Goal: Transaction & Acquisition: Purchase product/service

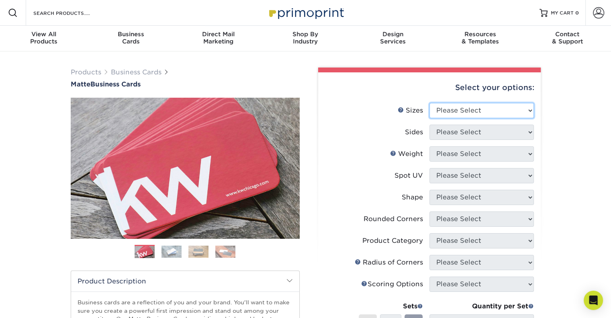
click at [474, 112] on select "Please Select 1.5" x 3.5" - Mini 1.75" x 3.5" - Mini 2" x 2" - Square 2" x 3" -…" at bounding box center [482, 110] width 105 height 15
select select "2.00x3.50"
click at [430, 103] on select "Please Select 1.5" x 3.5" - Mini 1.75" x 3.5" - Mini 2" x 2" - Square 2" x 3" -…" at bounding box center [482, 110] width 105 height 15
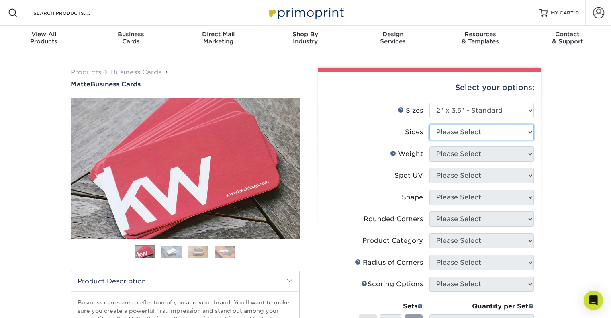
click at [506, 130] on select "Please Select Print Both Sides Print Front Only" at bounding box center [482, 132] width 105 height 15
select select "13abbda7-1d64-4f25-8bb2-c179b224825d"
click at [430, 125] on select "Please Select Print Both Sides Print Front Only" at bounding box center [482, 132] width 105 height 15
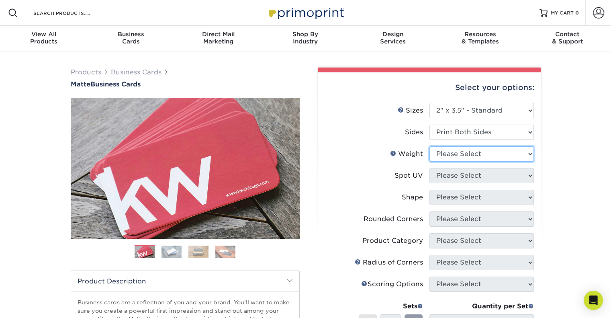
click at [510, 154] on select "Please Select 16PT 14PT" at bounding box center [482, 153] width 105 height 15
select select "16PT"
click at [430, 146] on select "Please Select 16PT 14PT" at bounding box center [482, 153] width 105 height 15
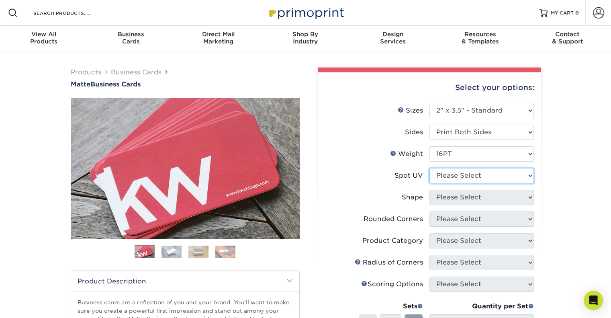
click at [508, 178] on select "Please Select No Spot UV Front and Back (Both Sides) Front Only Back Only" at bounding box center [482, 175] width 105 height 15
select select "3"
click at [430, 168] on select "Please Select No Spot UV Front and Back (Both Sides) Front Only Back Only" at bounding box center [482, 175] width 105 height 15
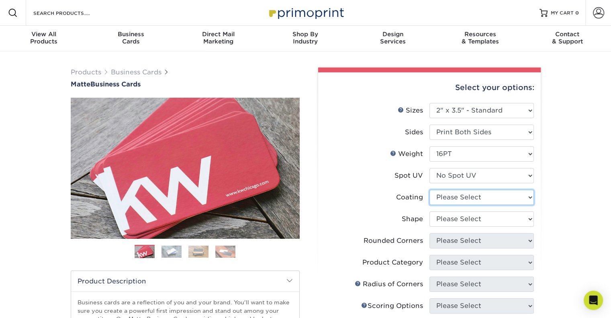
click at [505, 195] on select at bounding box center [482, 197] width 105 height 15
select select "121bb7b5-3b4d-429f-bd8d-bbf80e953313"
click at [430, 190] on select at bounding box center [482, 197] width 105 height 15
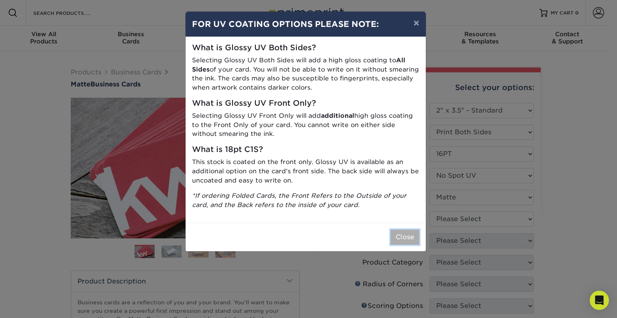
click at [414, 234] on button "Close" at bounding box center [405, 237] width 29 height 15
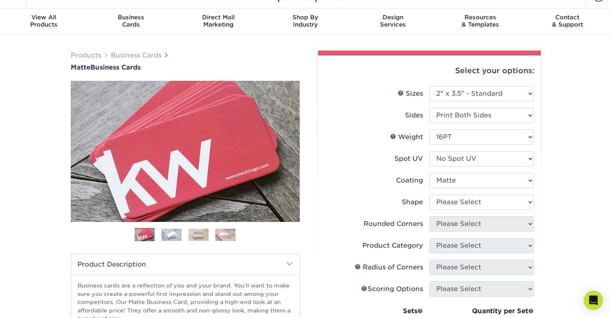
scroll to position [18, 0]
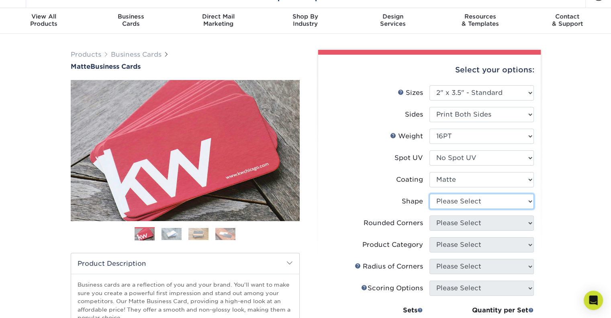
click at [473, 202] on select "Please Select Standard Oval" at bounding box center [482, 201] width 105 height 15
select select "standard"
click at [430, 194] on select "Please Select Standard Oval" at bounding box center [482, 201] width 105 height 15
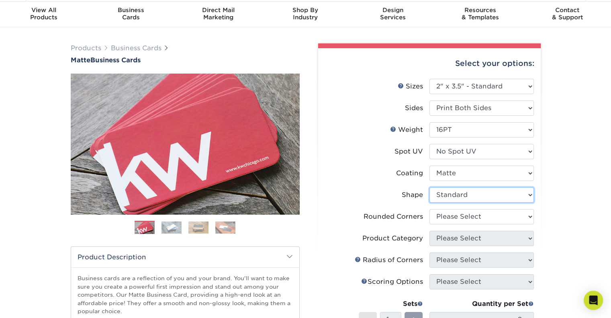
scroll to position [25, 0]
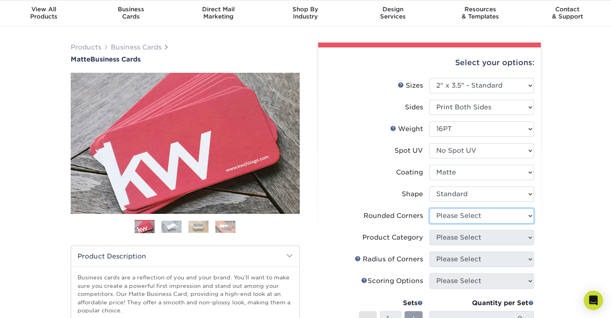
click at [472, 215] on select "Please Select Yes - Round 2 Corners Yes - Round 4 Corners No" at bounding box center [482, 215] width 105 height 15
select select "0"
click at [430, 208] on select "Please Select Yes - Round 2 Corners Yes - Round 4 Corners No" at bounding box center [482, 215] width 105 height 15
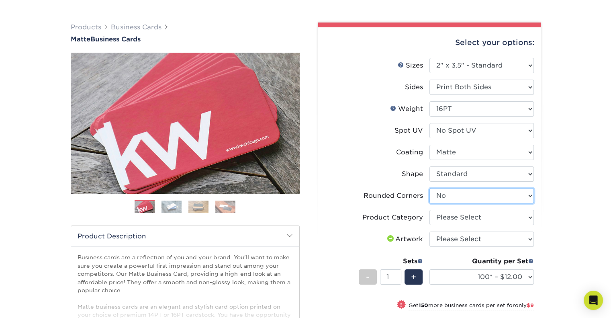
scroll to position [46, 0]
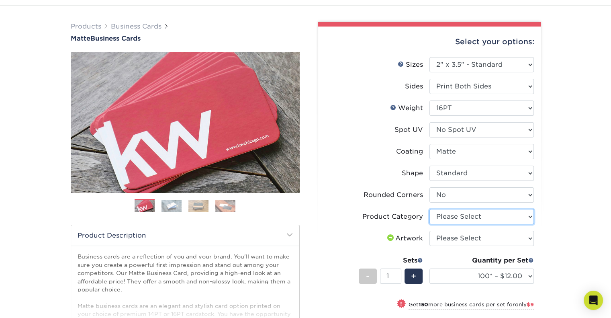
click at [476, 219] on select "Please Select Business Cards" at bounding box center [482, 216] width 105 height 15
select select "3b5148f1-0588-4f88-a218-97bcfdce65c1"
click at [430, 209] on select "Please Select Business Cards" at bounding box center [482, 216] width 105 height 15
click at [478, 241] on select "Please Select I will upload files I need a design - $100" at bounding box center [482, 238] width 105 height 15
select select "upload"
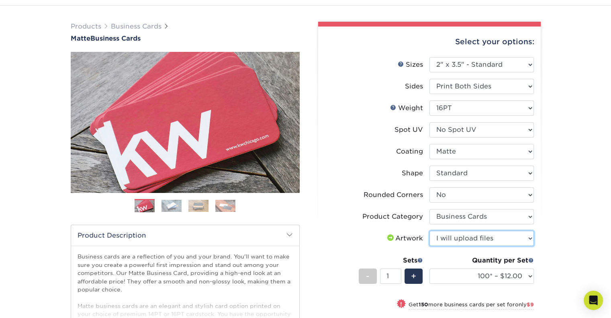
click at [430, 231] on select "Please Select I will upload files I need a design - $100" at bounding box center [482, 238] width 105 height 15
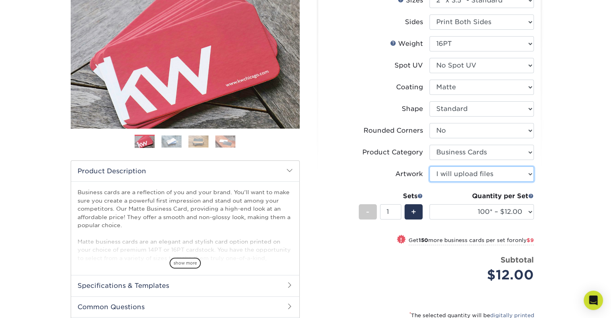
scroll to position [111, 0]
click at [412, 210] on span "+" at bounding box center [413, 211] width 5 height 12
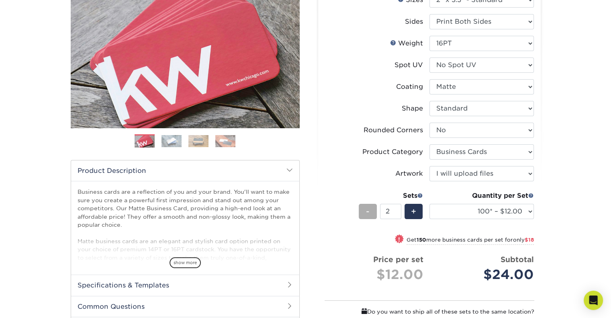
click at [371, 215] on div "-" at bounding box center [368, 211] width 18 height 15
type input "1"
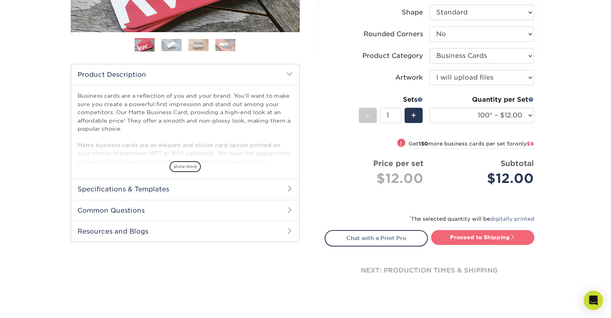
scroll to position [209, 0]
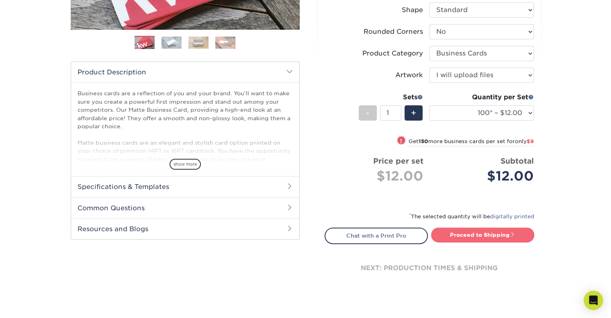
click at [454, 236] on link "Proceed to Shipping" at bounding box center [482, 235] width 103 height 14
type input "Set 1"
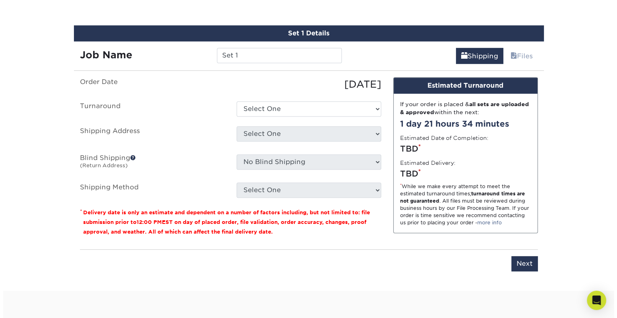
scroll to position [457, 0]
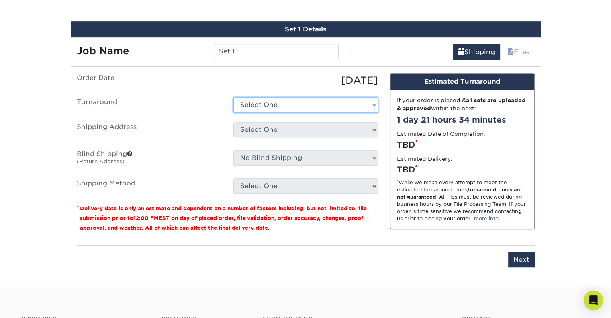
click at [344, 105] on select "Select One 2-4 Business Days 2 Day Next Business Day" at bounding box center [306, 104] width 145 height 15
select select "64c822c2-3af2-41d2-bec4-d4207c89befa"
click at [234, 97] on select "Select One 2-4 Business Days 2 Day Next Business Day" at bounding box center [306, 104] width 145 height 15
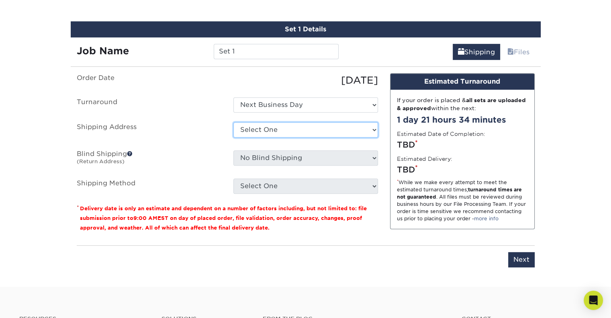
click at [339, 135] on select "Select One + Add New Address - Login" at bounding box center [306, 129] width 145 height 15
click at [234, 122] on select "Select One + Add New Address - Login" at bounding box center [306, 129] width 145 height 15
click at [358, 117] on ul "Order Date 09/06/2025 Turnaround Select One 2-4 Business Days 2 Day Next Busine…" at bounding box center [227, 133] width 301 height 121
click at [357, 122] on select "Select One + Add New Address - Login" at bounding box center [306, 129] width 145 height 15
select select "newaddress"
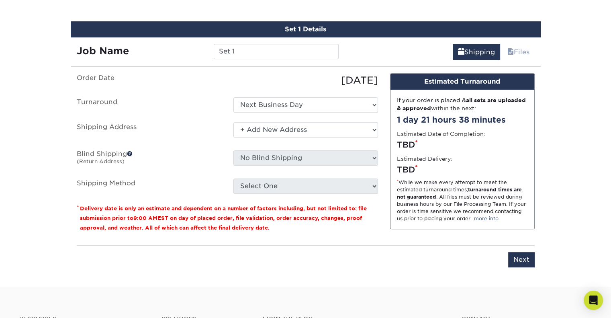
click at [234, 122] on select "Select One + Add New Address - Login" at bounding box center [306, 129] width 145 height 15
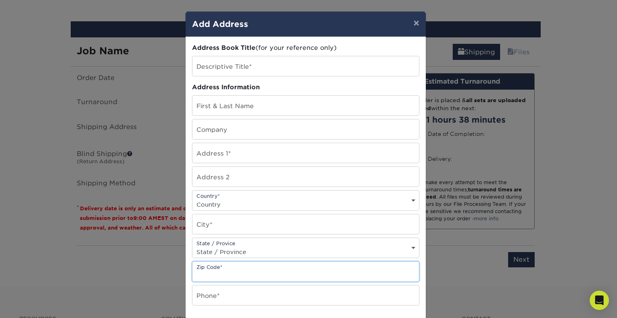
click at [392, 271] on input "text" at bounding box center [306, 272] width 227 height 20
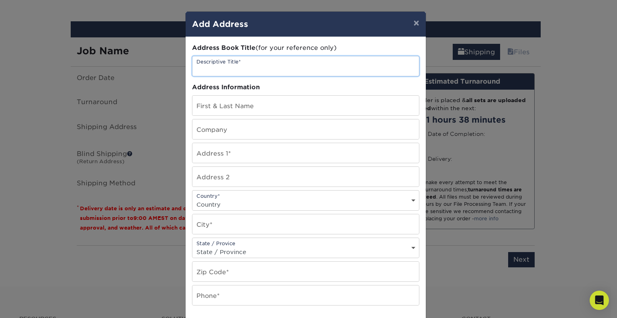
click at [376, 60] on input "text" at bounding box center [306, 66] width 227 height 20
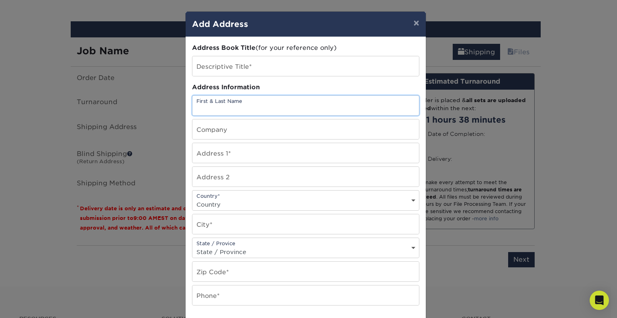
click at [365, 114] on input "text" at bounding box center [306, 106] width 227 height 20
type input "M"
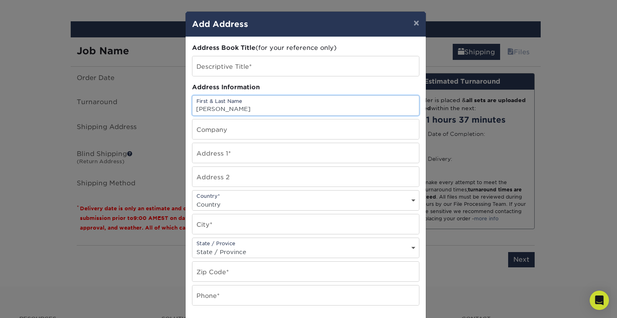
type input "Allie Vanlandingham"
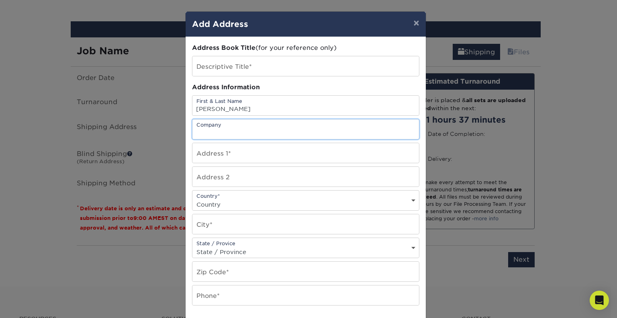
click at [350, 130] on input "text" at bounding box center [306, 129] width 227 height 20
type input "[GEOGRAPHIC_DATA]"
click at [339, 146] on input "text" at bounding box center [306, 153] width 227 height 20
type input "1"
type input "3240 Plano Pkwy"
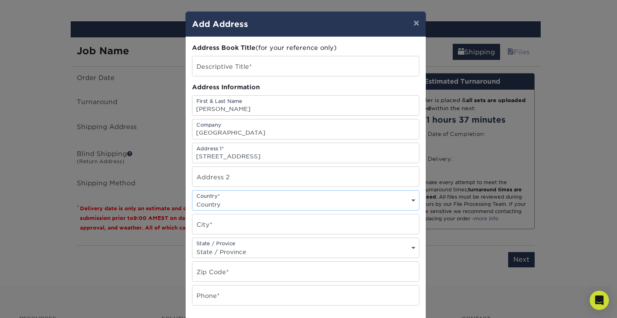
click at [295, 199] on select "Country United States Canada ----------------------------- Afghanistan Albania …" at bounding box center [306, 205] width 227 height 12
select select "US"
click at [193, 199] on select "Country United States Canada ----------------------------- Afghanistan Albania …" at bounding box center [306, 205] width 227 height 12
click at [264, 228] on input "text" at bounding box center [306, 224] width 227 height 20
type input "The Colony"
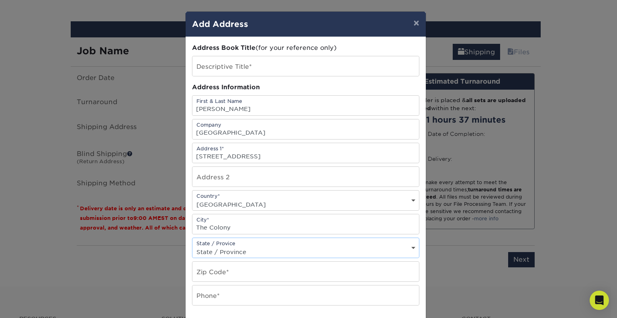
click at [254, 248] on select "State / Province Alabama Alaska Arizona Arkansas California Colorado Connecticu…" at bounding box center [306, 252] width 227 height 12
select select "TX"
click at [193, 246] on select "State / Province Alabama Alaska Arizona Arkansas California Colorado Connecticu…" at bounding box center [306, 252] width 227 height 12
click at [196, 275] on input "text" at bounding box center [306, 272] width 227 height 20
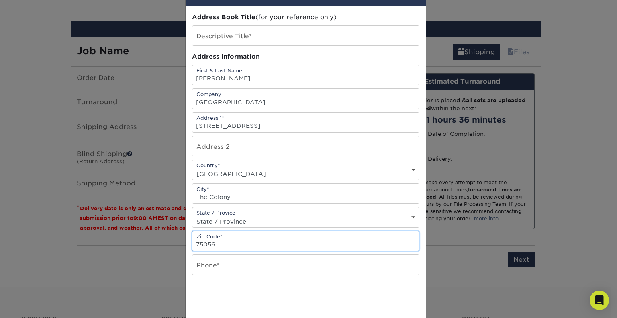
type input "75056"
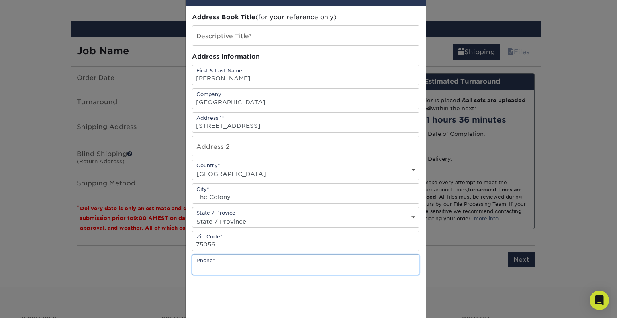
click at [216, 262] on input "text" at bounding box center [306, 265] width 227 height 20
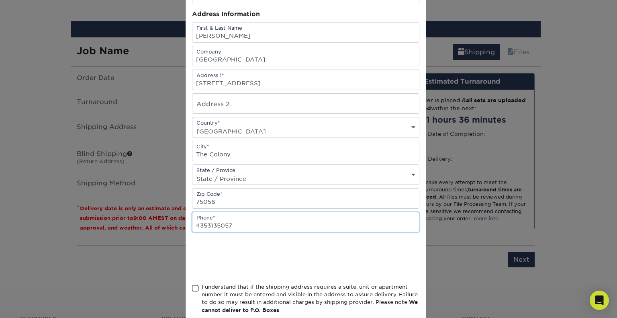
scroll to position [74, 0]
type input "4353135057"
click at [193, 284] on span at bounding box center [195, 288] width 7 height 8
click at [0, 0] on input "I understand that if the shipping address requires a suite, unit or apartment n…" at bounding box center [0, 0] width 0 height 0
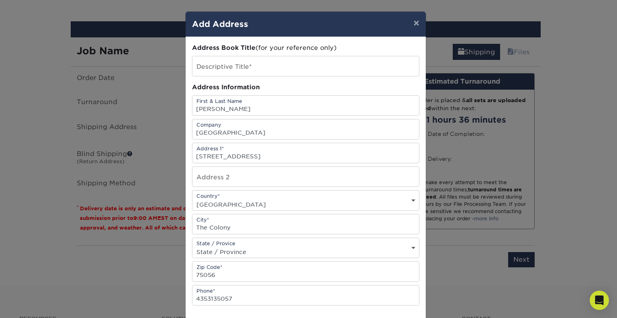
scroll to position [117, 0]
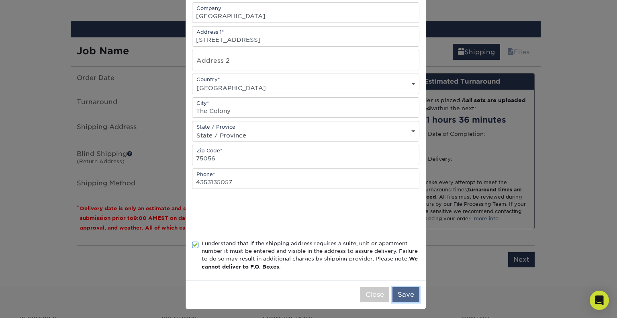
click at [402, 293] on button "Save" at bounding box center [406, 294] width 27 height 15
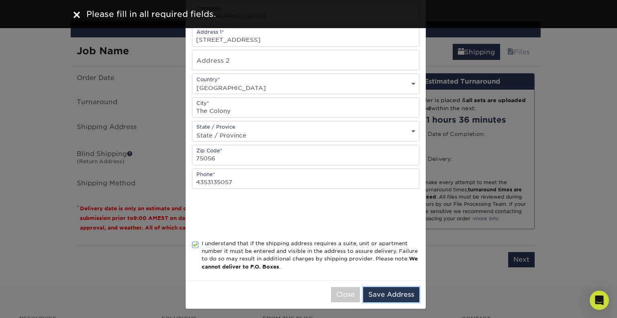
scroll to position [0, 0]
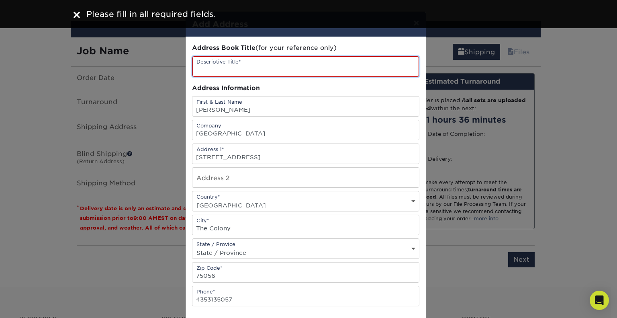
click at [340, 71] on input "text" at bounding box center [306, 66] width 227 height 20
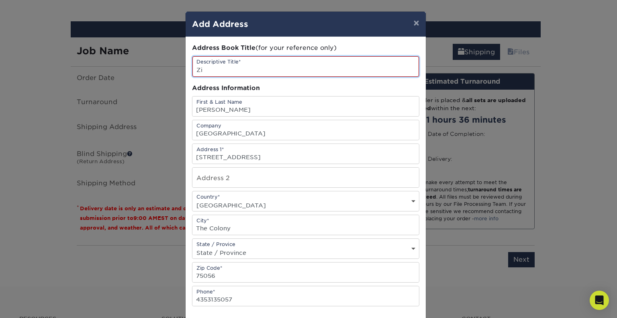
type input "Z"
click at [311, 69] on input "ZCHS" at bounding box center [306, 66] width 227 height 20
click at [212, 70] on input "ZCHS Business Cards" at bounding box center [306, 66] width 227 height 20
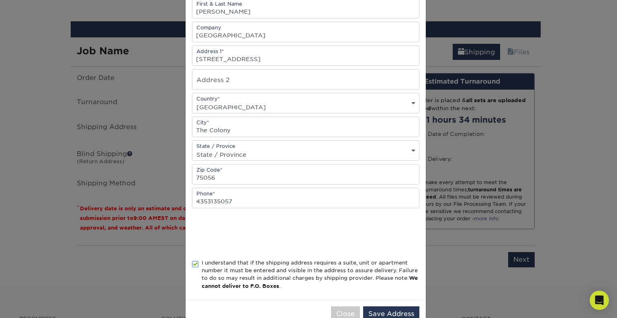
scroll to position [117, 0]
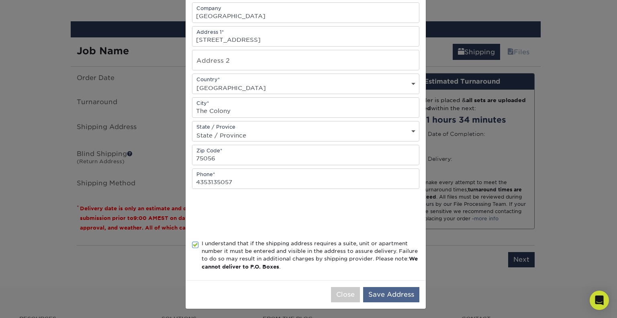
type input "ZCHS [PERSON_NAME]'s Partner's QR Code Business Cards"
click at [392, 287] on button "Save Address" at bounding box center [391, 294] width 56 height 15
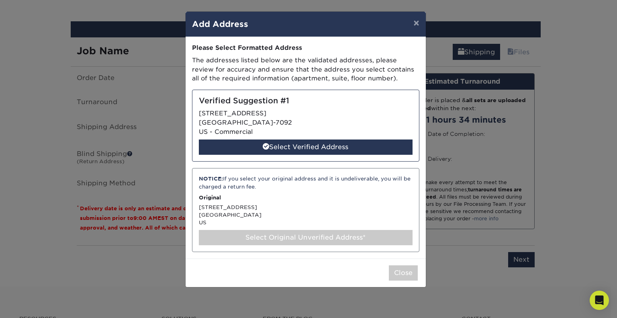
click at [346, 137] on div "Verified Suggestion #1 3240 PLANO PKWY THE COLONY, TX 75056-7092 US - Commercia…" at bounding box center [306, 126] width 228 height 72
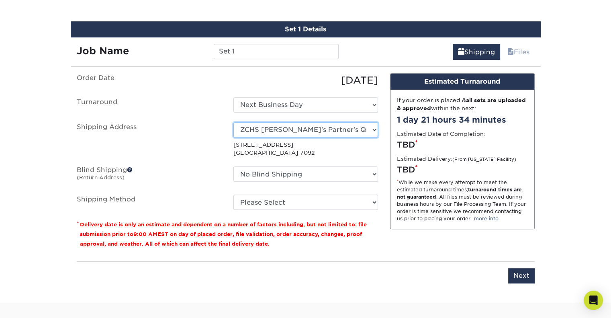
click at [374, 129] on select "Select One ZCHS Jason's Partner's QR Code Business Cards + Add New Address - Lo…" at bounding box center [306, 129] width 145 height 15
click at [234, 122] on select "Select One ZCHS Jason's Partner's QR Code Business Cards + Add New Address - Lo…" at bounding box center [306, 129] width 145 height 15
click at [332, 144] on p "3240 PLANO PKWY THE COLONY, TX 75056-7092" at bounding box center [306, 149] width 145 height 16
click at [331, 129] on select "Select One ZCHS Jason's Partner's QR Code Business Cards + Add New Address - Lo…" at bounding box center [306, 129] width 145 height 15
click at [320, 129] on select "Select One ZCHS Jason's Partner's QR Code Business Cards + Add New Address - Lo…" at bounding box center [306, 129] width 145 height 15
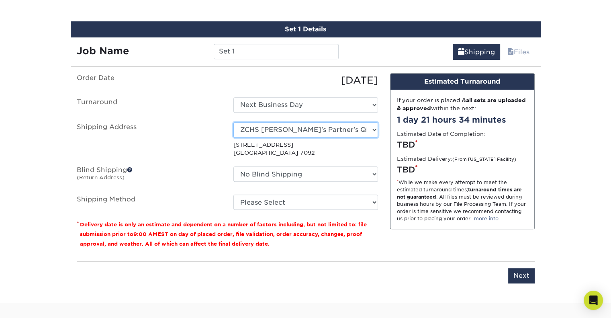
select select "newaddress"
click at [234, 122] on select "Select One ZCHS Jason's Partner's QR Code Business Cards + Add New Address - Lo…" at bounding box center [306, 129] width 145 height 15
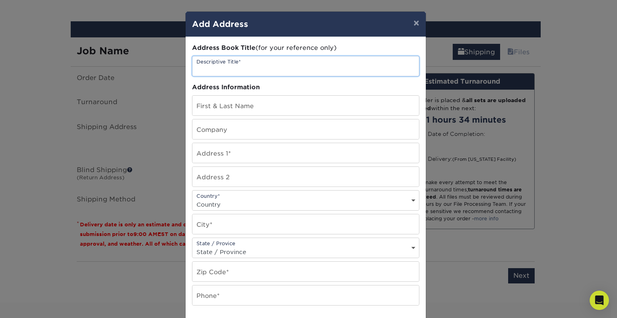
click at [305, 74] on input "text" at bounding box center [306, 66] width 227 height 20
click at [348, 65] on input "ZCHS Jason's Partner's QR Code Business Cards Offical" at bounding box center [306, 66] width 227 height 20
type input "ZCHS Jason's Partner's QR Code Business Cards Official"
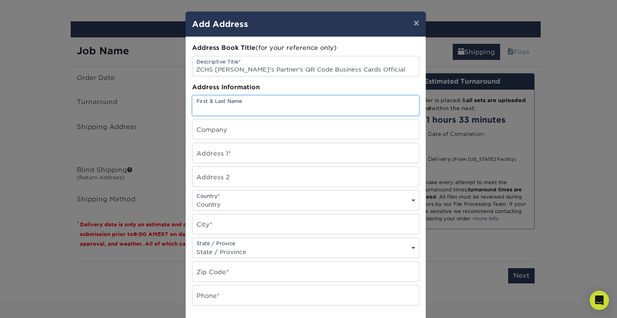
click at [337, 108] on input "text" at bounding box center [306, 106] width 227 height 20
type input "Allie Vanlandingham"
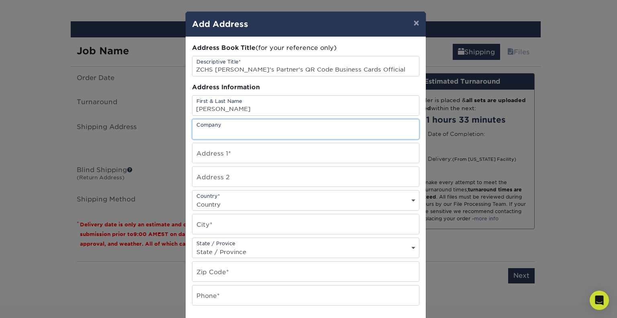
click at [272, 123] on input "text" at bounding box center [306, 129] width 227 height 20
type input "[GEOGRAPHIC_DATA]"
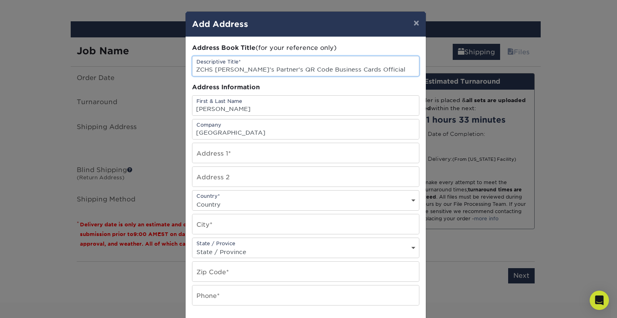
click at [378, 67] on input "ZCHS Jason's Partner's QR Code Business Cards Official" at bounding box center [306, 66] width 227 height 20
drag, startPoint x: 211, startPoint y: 69, endPoint x: 365, endPoint y: 57, distance: 154.0
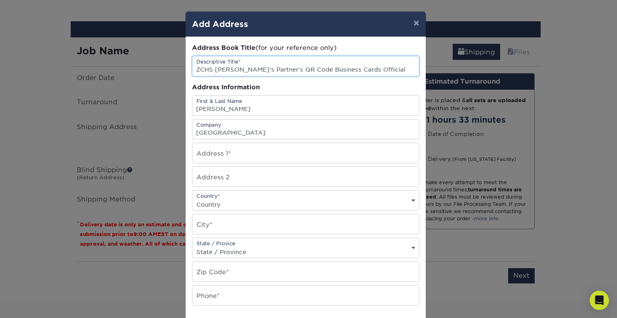
click at [365, 57] on input "ZCHS Jason's Partner's QR Code Business Cards Official" at bounding box center [306, 66] width 227 height 20
type input "[GEOGRAPHIC_DATA]"
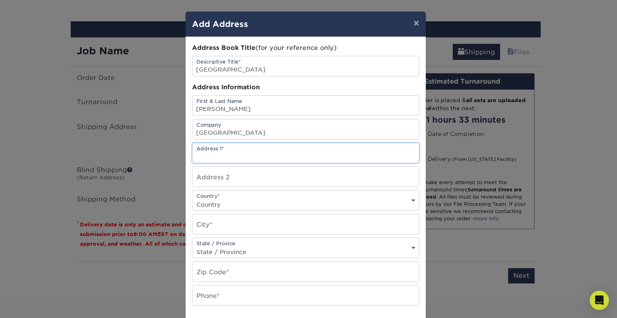
click at [310, 152] on input "text" at bounding box center [306, 153] width 227 height 20
click at [296, 159] on input "text" at bounding box center [306, 153] width 227 height 20
type input "202 W. 300 S."
click at [286, 220] on input "text" at bounding box center [306, 224] width 227 height 20
type input "La Verkin"
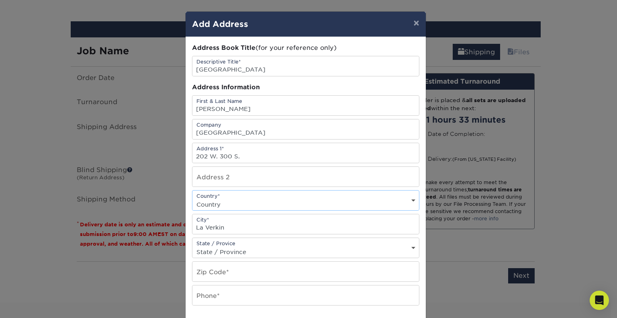
click at [261, 200] on select "Country United States Canada ----------------------------- Afghanistan Albania …" at bounding box center [306, 205] width 227 height 12
select select "US"
click at [193, 199] on select "Country United States Canada ----------------------------- Afghanistan Albania …" at bounding box center [306, 205] width 227 height 12
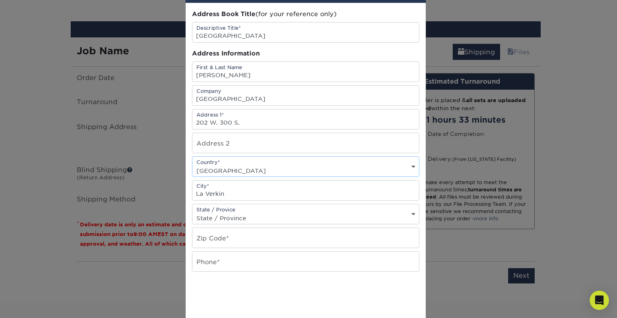
scroll to position [37, 0]
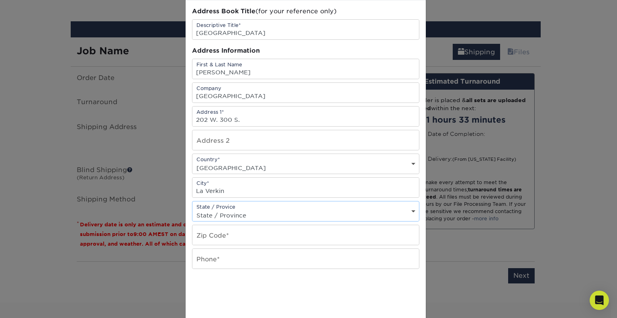
click at [243, 213] on select "State / Province Alabama Alaska Arizona Arkansas California Colorado Connecticu…" at bounding box center [306, 215] width 227 height 12
select select "UT"
click at [193, 209] on select "State / Province Alabama Alaska Arizona Arkansas California Colorado Connecticu…" at bounding box center [306, 215] width 227 height 12
click at [242, 236] on input "text" at bounding box center [306, 235] width 227 height 20
type input "4"
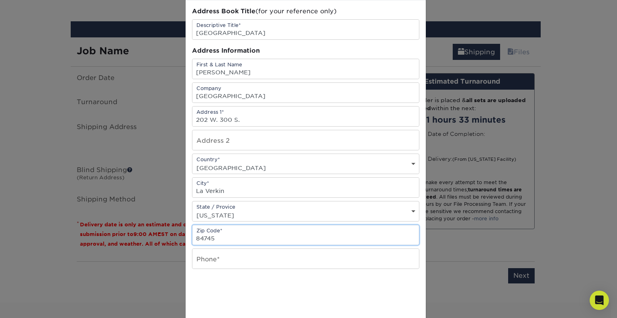
type input "84745"
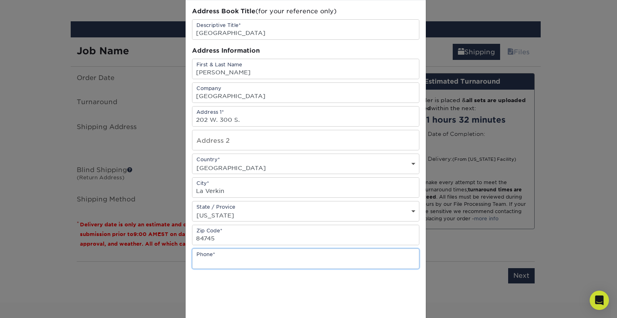
click at [286, 262] on input "text" at bounding box center [306, 259] width 227 height 20
type input "4353135057"
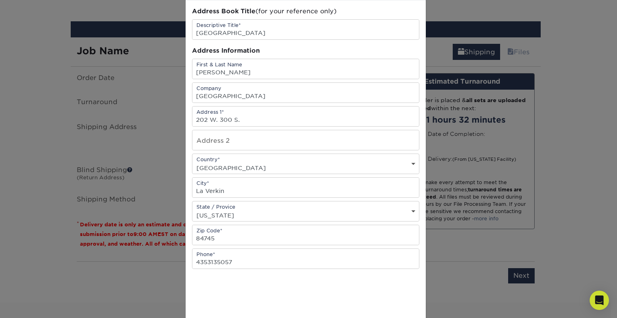
scroll to position [117, 0]
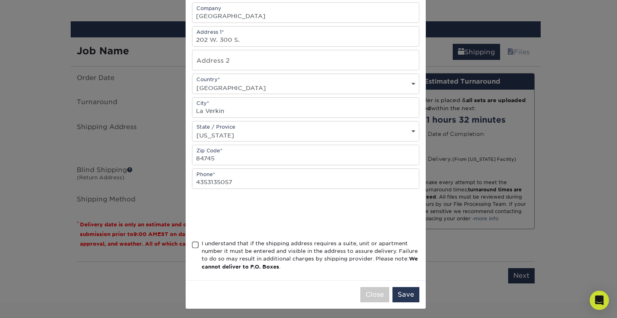
click at [193, 243] on span at bounding box center [195, 245] width 7 height 8
click at [0, 0] on input "I understand that if the shipping address requires a suite, unit or apartment n…" at bounding box center [0, 0] width 0 height 0
click at [409, 289] on button "Save" at bounding box center [406, 294] width 27 height 15
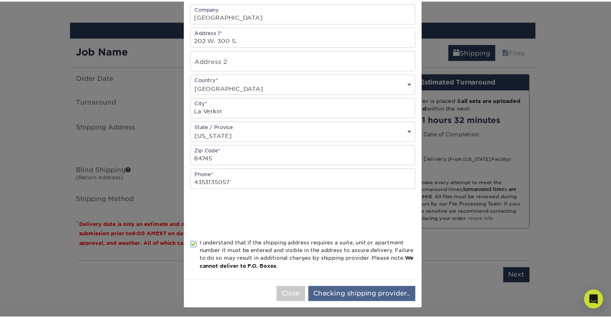
scroll to position [0, 0]
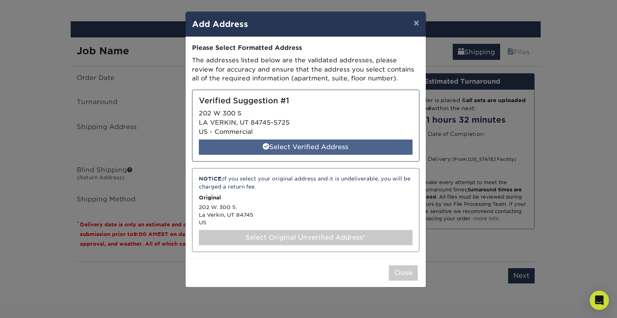
click at [349, 145] on div "Select Verified Address" at bounding box center [306, 146] width 214 height 15
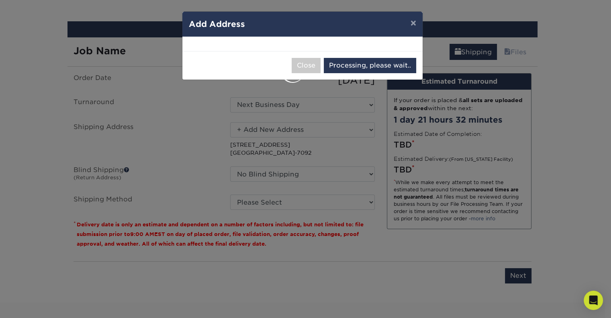
select select "285750"
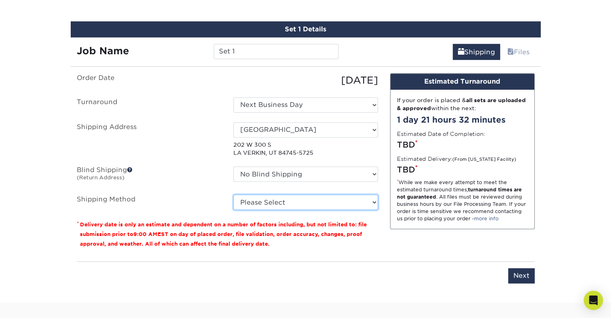
click at [354, 202] on select "Please Select Ground Shipping (+$7.84) 3 Day Shipping Service (+$19.58) 2 Day A…" at bounding box center [306, 202] width 145 height 15
select select "01"
click at [234, 195] on select "Please Select Ground Shipping (+$7.84) 3 Day Shipping Service (+$19.58) 2 Day A…" at bounding box center [306, 202] width 145 height 15
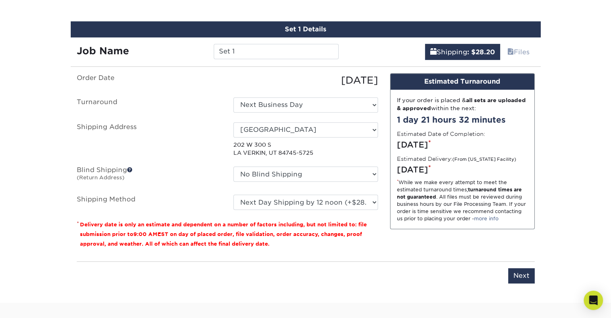
click at [368, 249] on div "Order Date 09/06/2025 Turnaround Select One 2-4 Business Days 2 Day Next Busine…" at bounding box center [228, 164] width 314 height 182
click at [521, 271] on input "Next" at bounding box center [521, 275] width 27 height 15
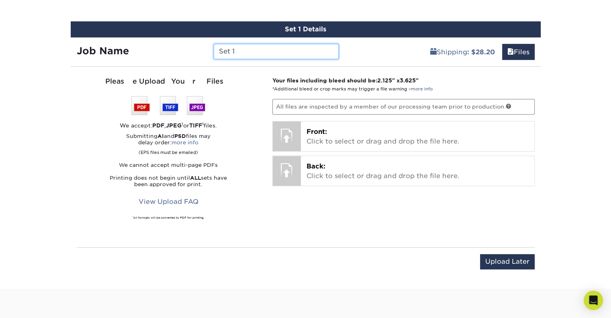
click at [281, 45] on input "Set 1" at bounding box center [276, 51] width 125 height 15
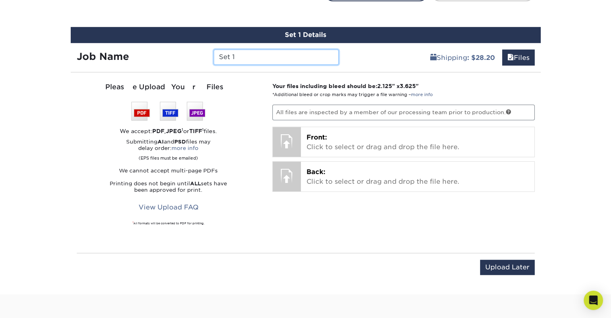
scroll to position [453, 0]
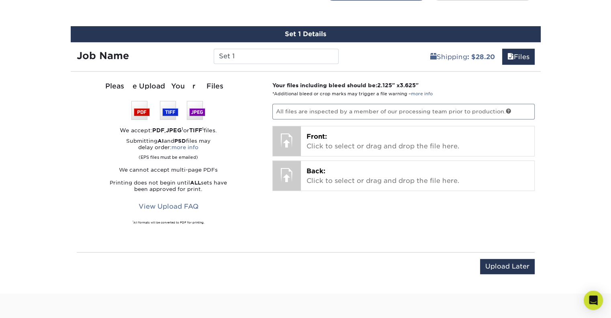
click at [353, 270] on div "Upload Later Save & Continue Continue" at bounding box center [306, 271] width 458 height 25
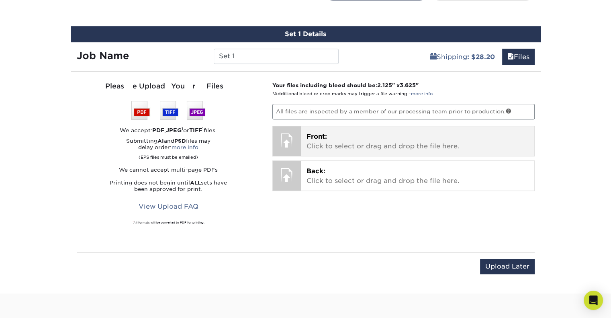
click at [377, 129] on div "Front: Click to select or drag and drop the file here. Choose file" at bounding box center [418, 141] width 234 height 30
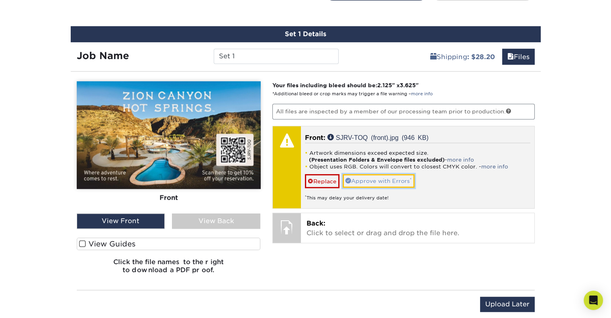
click at [363, 178] on link "Approve with Errors *" at bounding box center [379, 181] width 72 height 14
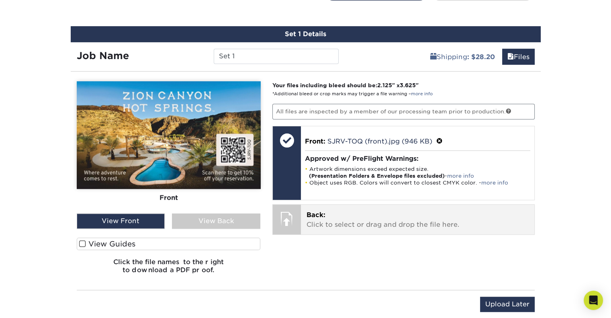
click at [366, 220] on p "Back: Click to select or drag and drop the file here." at bounding box center [418, 219] width 222 height 19
click at [329, 205] on div "Back: Click to select or drag and drop the file here. Choose file" at bounding box center [418, 220] width 234 height 30
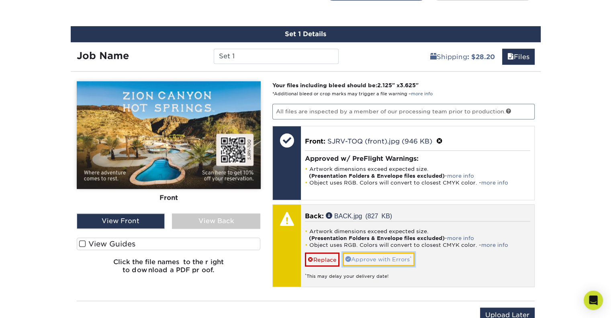
click at [361, 258] on link "Approve with Errors *" at bounding box center [379, 259] width 72 height 14
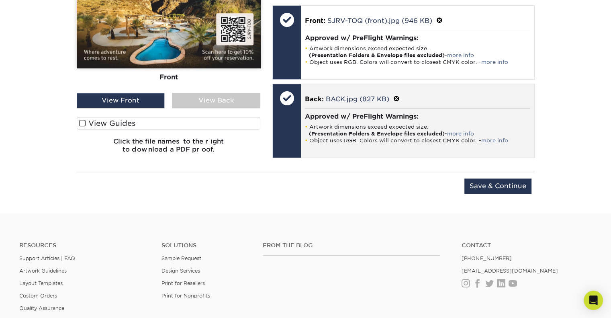
scroll to position [574, 0]
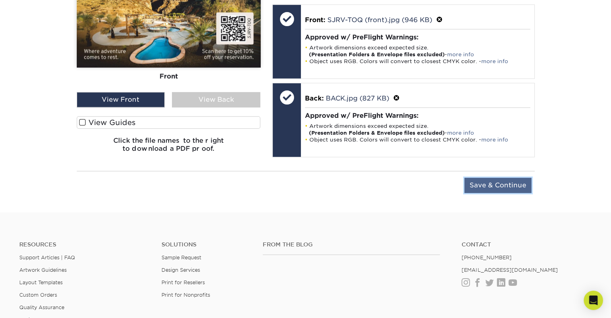
click at [520, 178] on input "Save & Continue" at bounding box center [498, 185] width 67 height 15
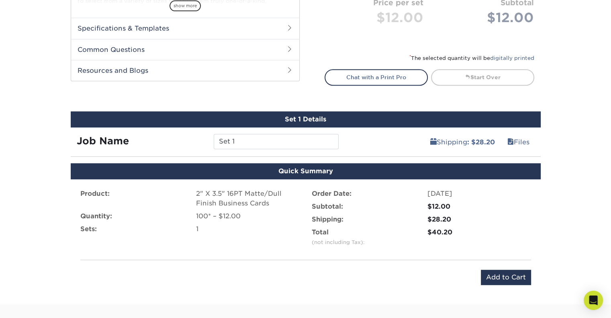
scroll to position [368, 0]
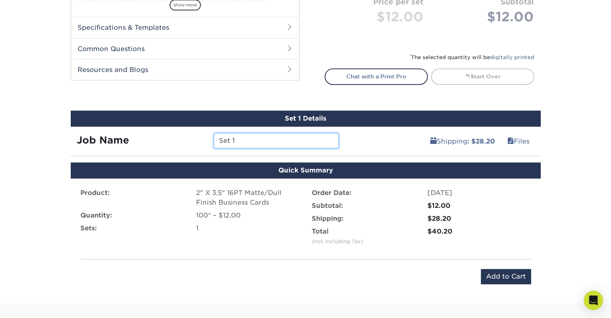
click at [270, 143] on input "Set 1" at bounding box center [276, 140] width 125 height 15
type input "Set 1"
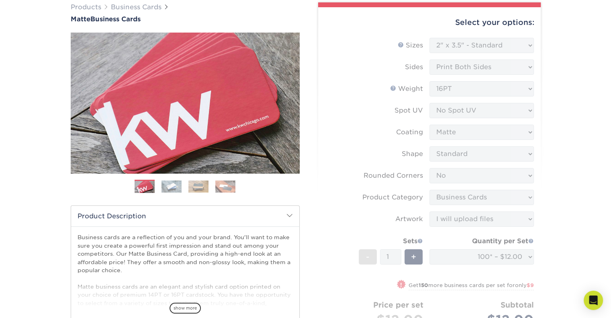
scroll to position [0, 0]
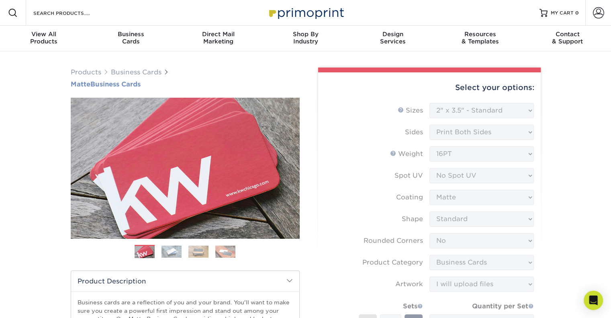
click at [91, 86] on h1 "Matte Business Cards" at bounding box center [185, 84] width 229 height 8
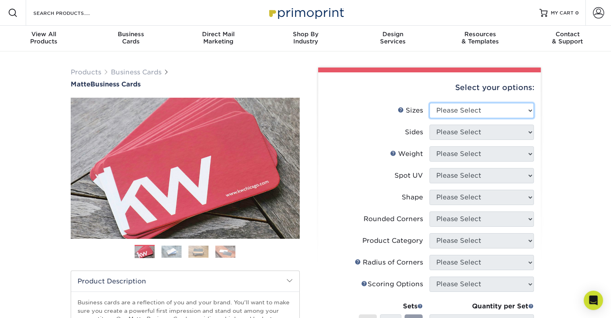
click at [492, 106] on select "Please Select 1.5" x 3.5" - Mini 1.75" x 3.5" - Mini 2" x 2" - Square 2" x 3" -…" at bounding box center [482, 110] width 105 height 15
select select "2.00x3.50"
click at [430, 103] on select "Please Select 1.5" x 3.5" - Mini 1.75" x 3.5" - Mini 2" x 2" - Square 2" x 3" -…" at bounding box center [482, 110] width 105 height 15
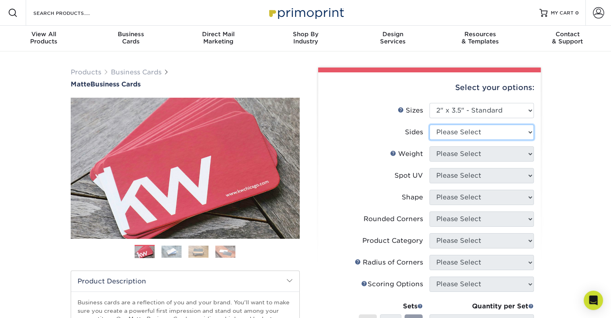
click at [489, 135] on select "Please Select Print Both Sides Print Front Only" at bounding box center [482, 132] width 105 height 15
select select "13abbda7-1d64-4f25-8bb2-c179b224825d"
click at [430, 125] on select "Please Select Print Both Sides Print Front Only" at bounding box center [482, 132] width 105 height 15
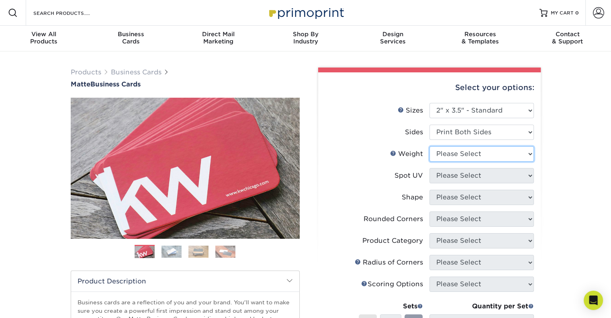
click at [487, 156] on select "Please Select 16PT 14PT" at bounding box center [482, 153] width 105 height 15
select select "16PT"
click at [430, 146] on select "Please Select 16PT 14PT" at bounding box center [482, 153] width 105 height 15
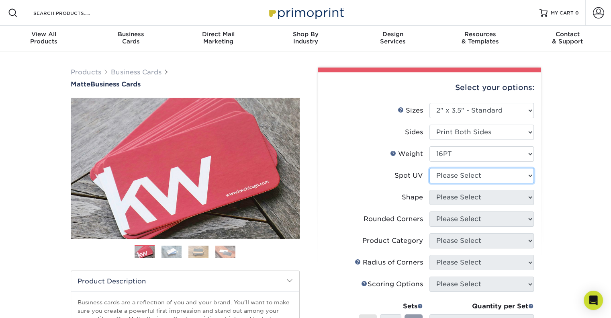
click at [484, 174] on select "Please Select No Spot UV Front and Back (Both Sides) Front Only Back Only" at bounding box center [482, 175] width 105 height 15
select select "3"
click at [430, 168] on select "Please Select No Spot UV Front and Back (Both Sides) Front Only Back Only" at bounding box center [482, 175] width 105 height 15
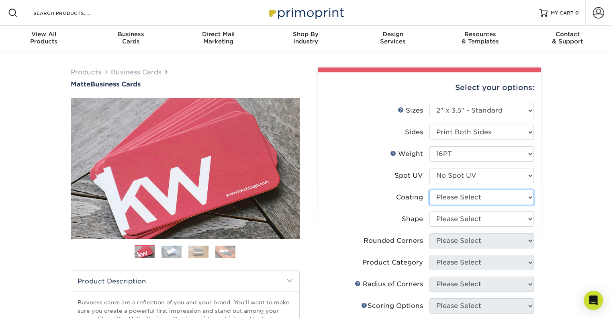
click at [474, 195] on select at bounding box center [482, 197] width 105 height 15
select select "121bb7b5-3b4d-429f-bd8d-bbf80e953313"
click at [430, 190] on select at bounding box center [482, 197] width 105 height 15
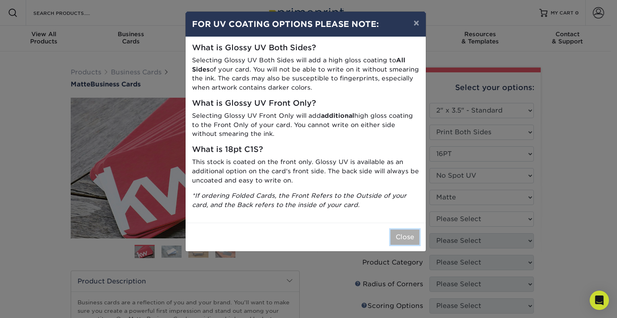
click at [411, 232] on button "Close" at bounding box center [405, 237] width 29 height 15
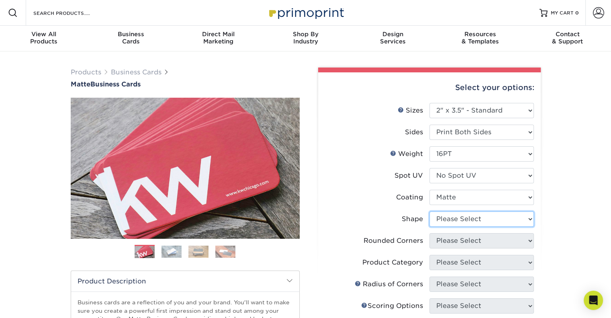
click at [444, 218] on select "Please Select Standard Oval" at bounding box center [482, 218] width 105 height 15
select select "standard"
click at [430, 211] on select "Please Select Standard Oval" at bounding box center [482, 218] width 105 height 15
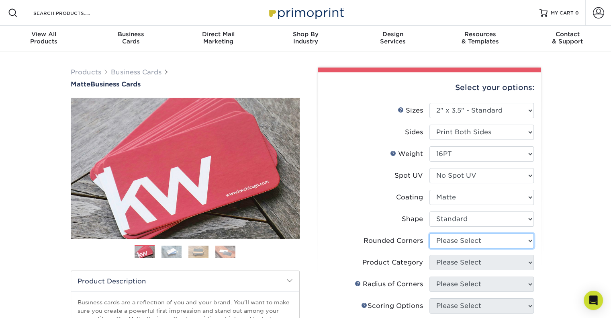
click at [463, 236] on select "Please Select Yes - Round 2 Corners Yes - Round 4 Corners No" at bounding box center [482, 240] width 105 height 15
select select "0"
click at [430, 233] on select "Please Select Yes - Round 2 Corners Yes - Round 4 Corners No" at bounding box center [482, 240] width 105 height 15
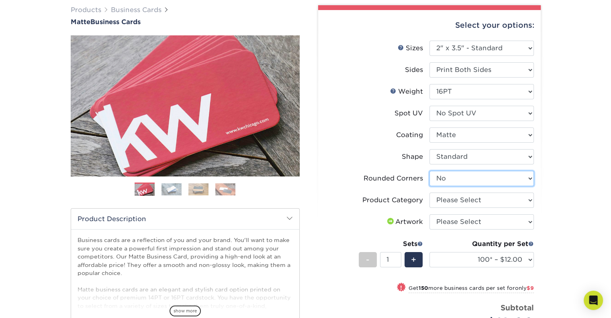
scroll to position [63, 0]
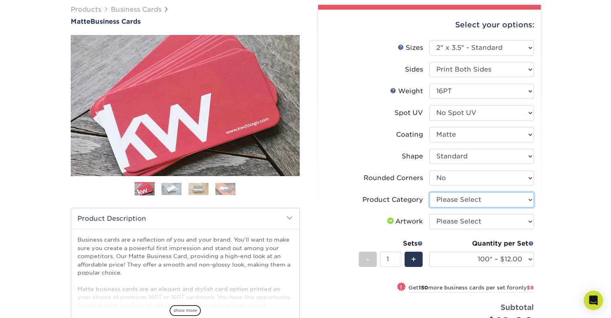
click at [493, 205] on select "Please Select Business Cards" at bounding box center [482, 199] width 105 height 15
select select "3b5148f1-0588-4f88-a218-97bcfdce65c1"
click at [430, 192] on select "Please Select Business Cards" at bounding box center [482, 199] width 105 height 15
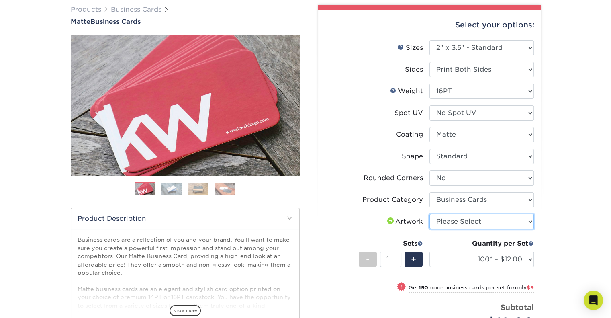
click at [493, 220] on select "Please Select I will upload files I need a design - $100" at bounding box center [482, 221] width 105 height 15
select select "upload"
click at [430, 214] on select "Please Select I will upload files I need a design - $100" at bounding box center [482, 221] width 105 height 15
click at [414, 259] on span "+" at bounding box center [413, 259] width 5 height 12
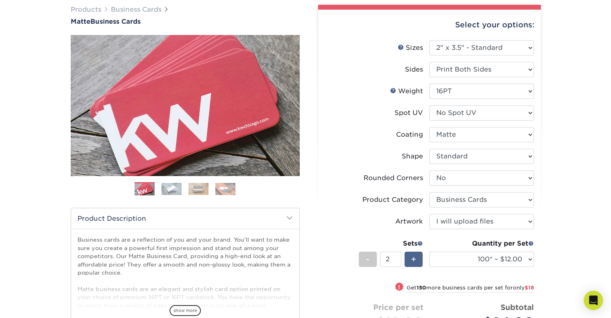
click at [414, 259] on span "+" at bounding box center [413, 259] width 5 height 12
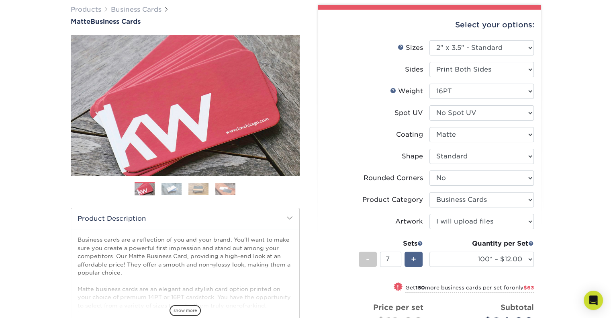
click at [414, 259] on span "+" at bounding box center [413, 259] width 5 height 12
type input "11"
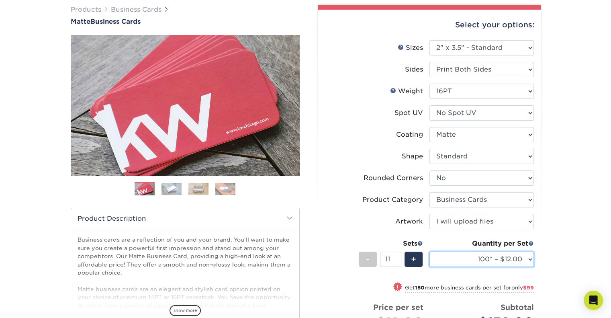
click at [506, 261] on select "100* – $12.00 250* – $21.00 500 – $42.00 1000 – $53.00 2500 – $95.00 5000 – $18…" at bounding box center [482, 259] width 105 height 15
click at [430, 252] on select "100* – $12.00 250* – $21.00 500 – $42.00 1000 – $53.00 2500 – $95.00 5000 – $18…" at bounding box center [482, 259] width 105 height 15
click at [500, 258] on select "100* – $12.00 250* – $21.00 500 – $42.00 1000 – $53.00 2500 – $95.00 5000 – $18…" at bounding box center [482, 259] width 105 height 15
select select "2500 – $95.00"
click at [430, 252] on select "100* – $12.00 250* – $21.00 500 – $42.00 1000 – $53.00 2500 – $95.00 5000 – $18…" at bounding box center [482, 259] width 105 height 15
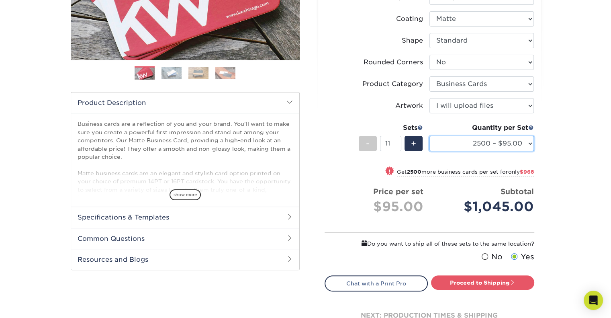
scroll to position [166, 0]
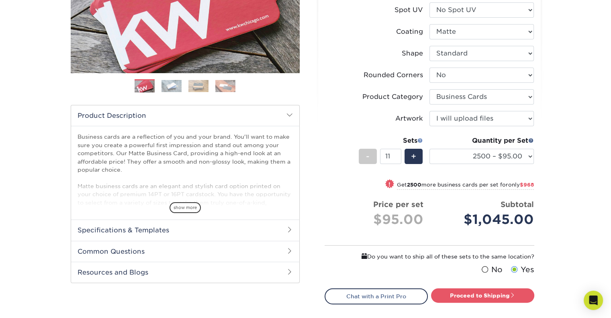
click at [420, 137] on span at bounding box center [421, 140] width 6 height 6
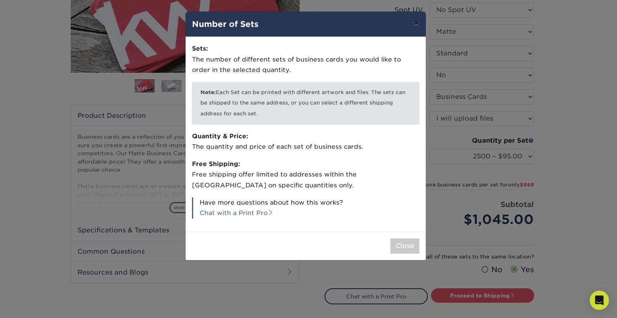
click at [413, 27] on button "×" at bounding box center [416, 23] width 18 height 23
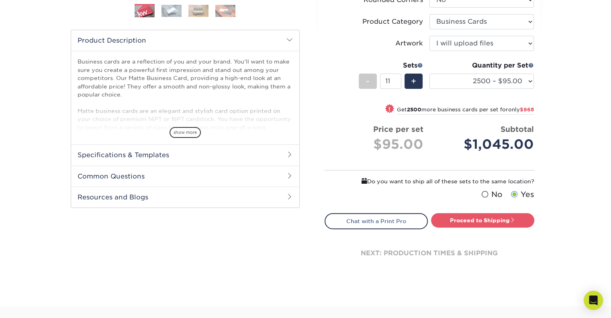
scroll to position [254, 0]
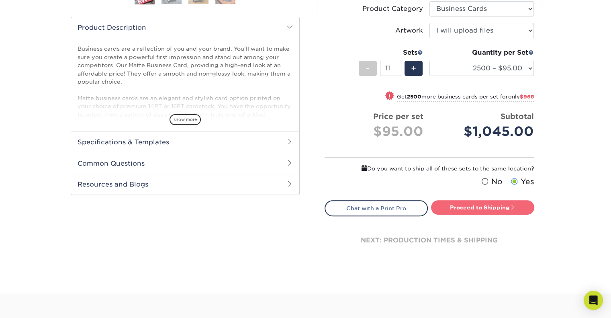
click at [509, 209] on link "Proceed to Shipping" at bounding box center [482, 207] width 103 height 14
type input "Set 1"
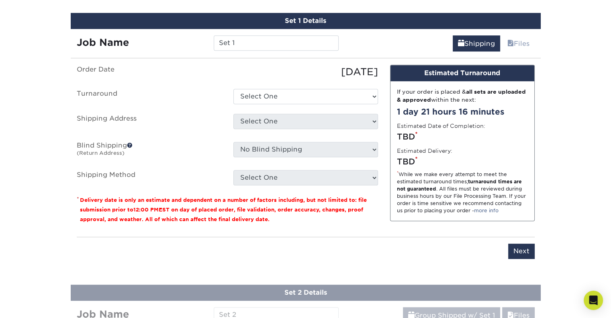
scroll to position [474, 0]
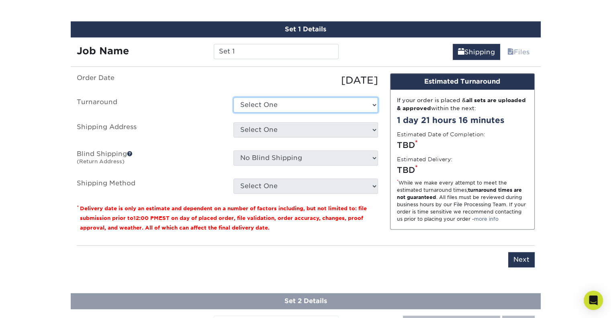
click at [310, 109] on select "Select One 2-4 Business Days 2 Day Next Business Day" at bounding box center [306, 104] width 145 height 15
select select "d73c95ce-eae5-4e4c-a2d5-6770d489f561"
click at [234, 97] on select "Select One 2-4 Business Days 2 Day Next Business Day" at bounding box center [306, 104] width 145 height 15
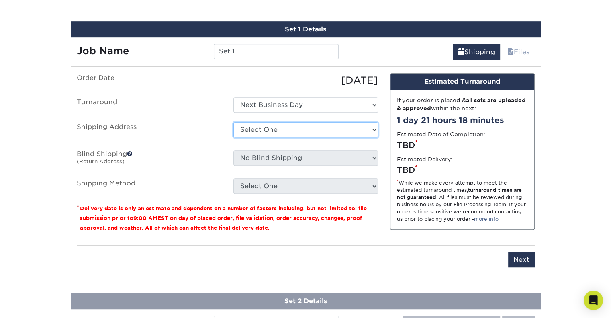
click at [336, 128] on select "Select One ZCHS Jason's Partner's QR Code Business Cards Zion Canyon Hot Spring…" at bounding box center [306, 129] width 145 height 15
select select "285750"
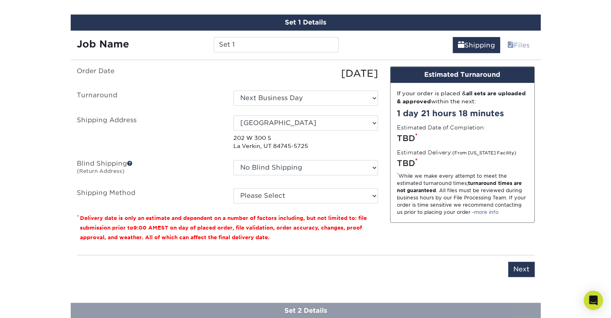
scroll to position [482, 0]
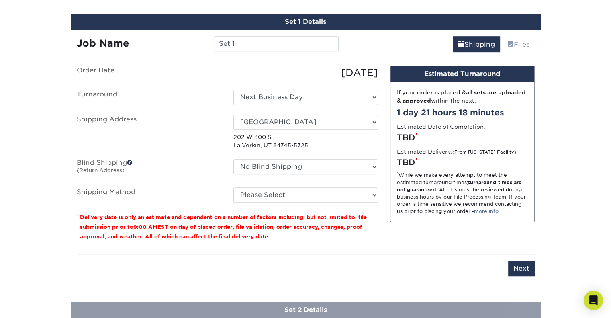
click at [324, 201] on fieldset "Order Date 09/06/2025 Turnaround Select One 2-4 Business Days 2 Day Next Busine…" at bounding box center [227, 139] width 301 height 147
click at [324, 197] on select "Please Select Ground Shipping (+$67.38) 3 Day Shipping Service (+$101.32) 2 Day…" at bounding box center [306, 194] width 145 height 15
select select "01"
click at [234, 187] on select "Please Select Ground Shipping (+$67.38) 3 Day Shipping Service (+$101.32) 2 Day…" at bounding box center [306, 194] width 145 height 15
click at [352, 238] on p "* Delivery date is only an estimate and dependent on a number of factors includ…" at bounding box center [227, 226] width 301 height 29
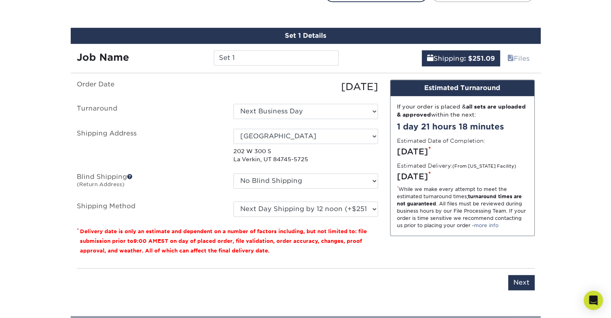
scroll to position [468, 0]
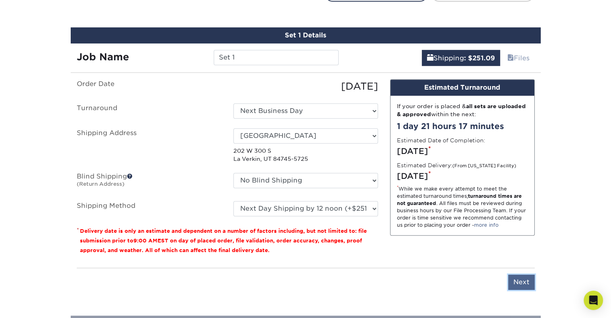
click at [513, 285] on input "Next" at bounding box center [521, 282] width 27 height 15
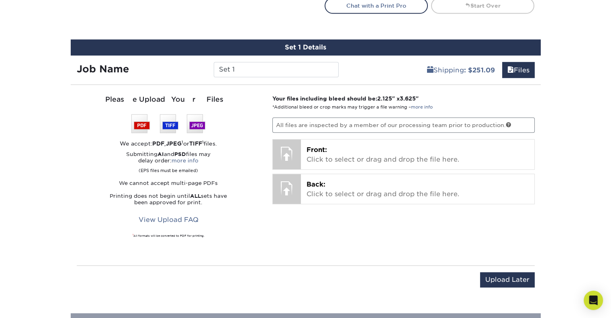
scroll to position [457, 0]
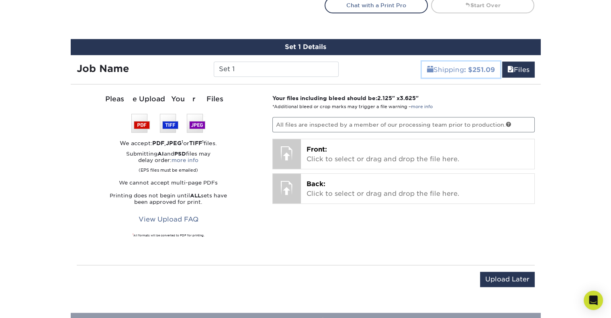
click at [452, 69] on link "Shipping : $251.09" at bounding box center [461, 69] width 78 height 16
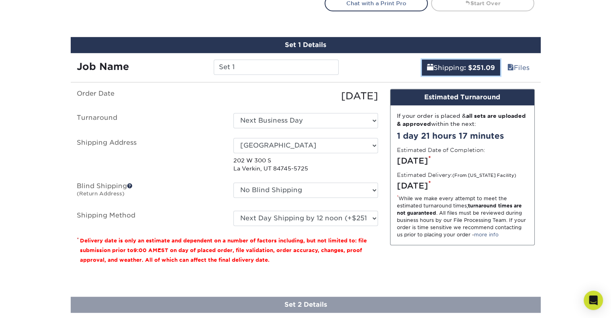
scroll to position [459, 0]
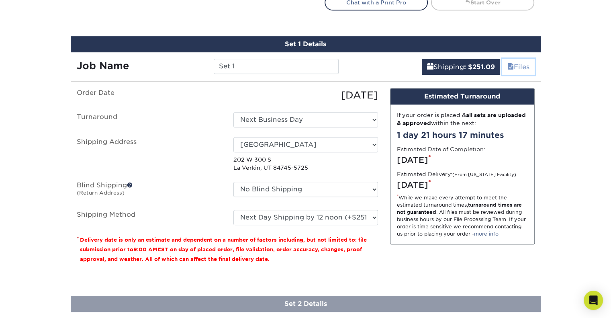
click at [523, 64] on link "Files" at bounding box center [518, 67] width 33 height 16
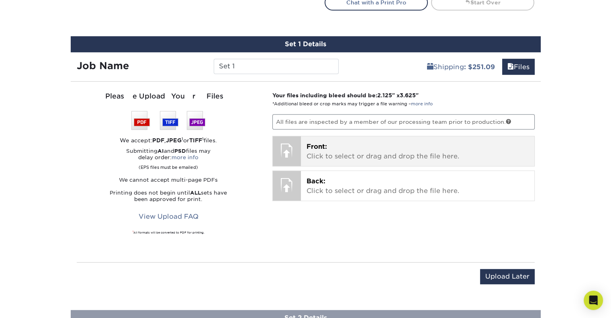
click at [481, 147] on p "Front: Click to select or drag and drop the file here." at bounding box center [418, 151] width 222 height 19
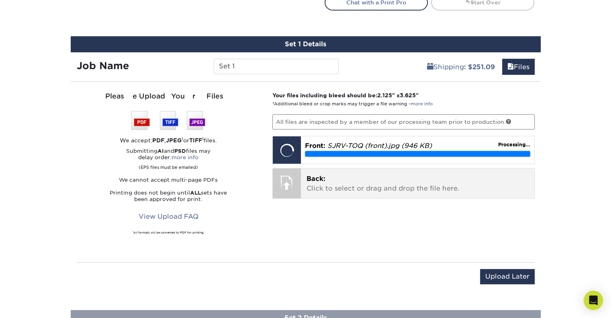
click at [324, 189] on p "Back: Click to select or drag and drop the file here." at bounding box center [418, 183] width 222 height 19
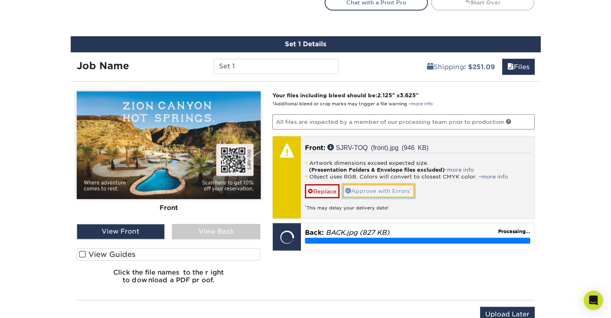
click at [363, 187] on link "Approve with Errors *" at bounding box center [379, 191] width 72 height 14
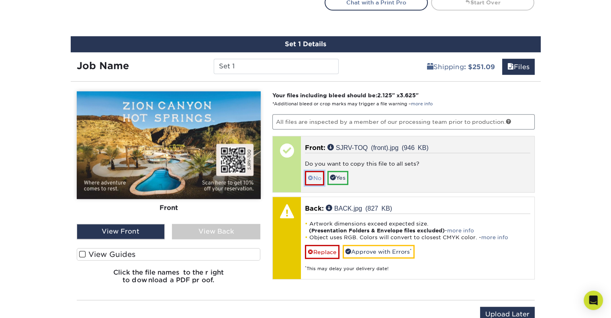
click at [312, 178] on span at bounding box center [311, 178] width 6 height 6
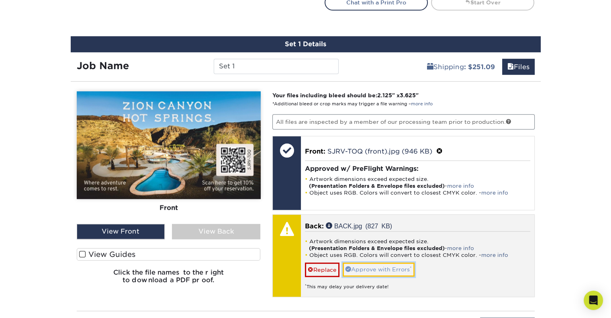
click at [373, 271] on link "Approve with Errors *" at bounding box center [379, 269] width 72 height 14
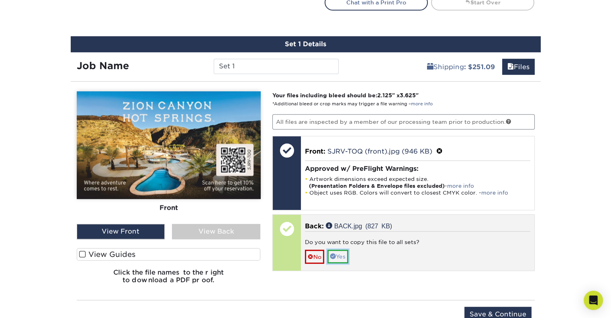
click at [345, 255] on link "Yes" at bounding box center [338, 257] width 21 height 14
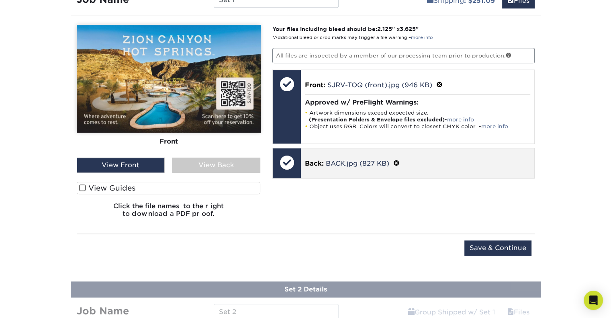
scroll to position [526, 0]
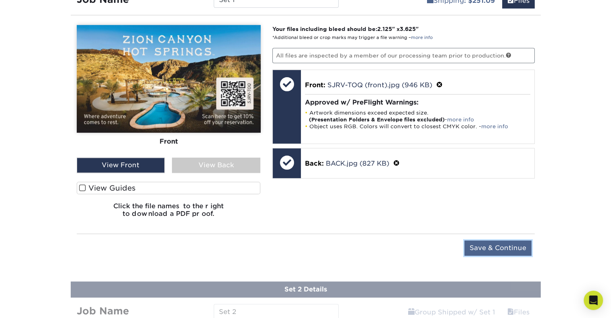
click at [476, 249] on input "Save & Continue" at bounding box center [498, 247] width 67 height 15
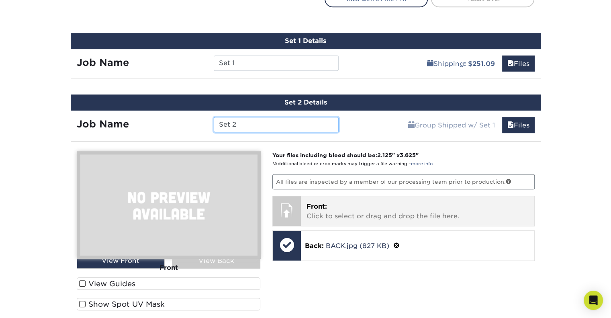
scroll to position [449, 0]
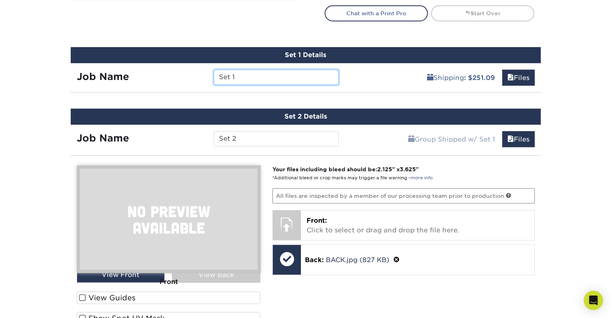
click at [325, 77] on input "Set 1" at bounding box center [276, 77] width 125 height 15
paste input "SJRV-TOQ"
type input "Set 1 - SJRV-TOQ"
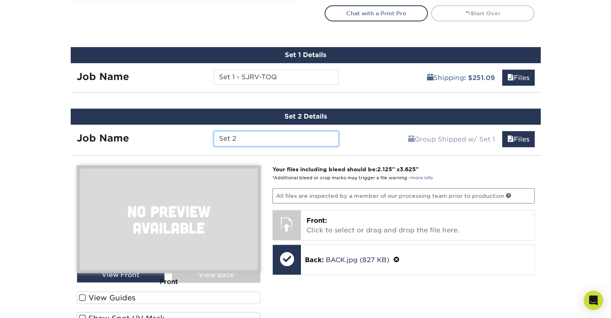
click at [309, 131] on input "Set 2" at bounding box center [276, 138] width 125 height 15
paste input "SPRV-WSH"
type input "Set 2 - SPRV-WSH"
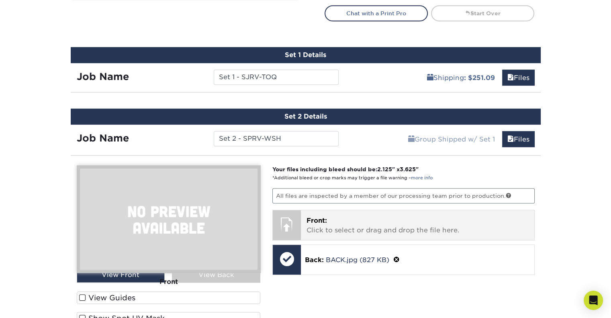
click at [365, 217] on p "Front: Click to select or drag and drop the file here." at bounding box center [418, 225] width 222 height 19
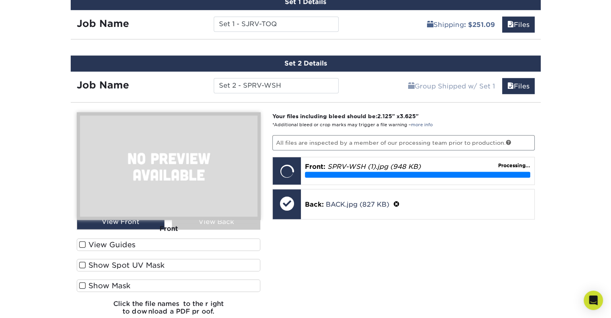
scroll to position [502, 0]
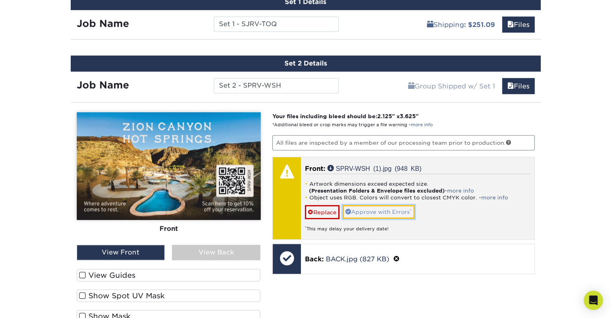
click at [398, 207] on link "Approve with Errors *" at bounding box center [379, 212] width 72 height 14
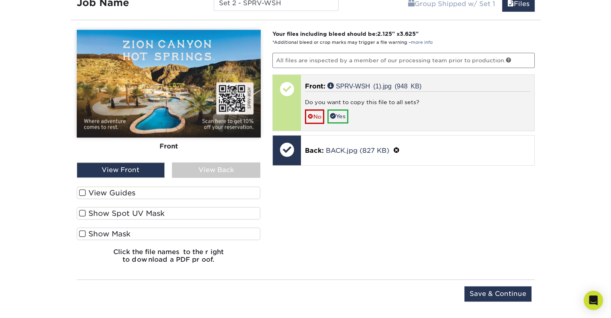
scroll to position [594, 0]
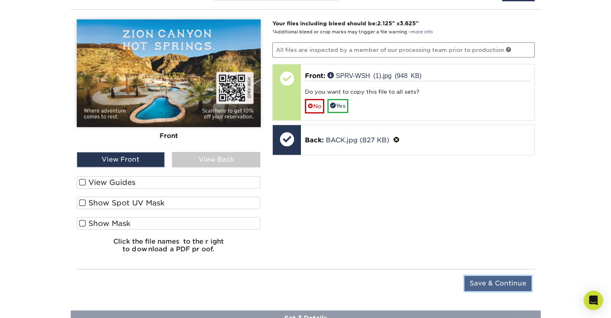
click at [477, 277] on input "Save & Continue" at bounding box center [498, 283] width 67 height 15
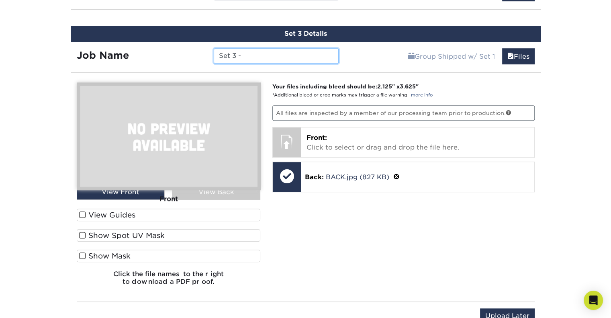
paste input "GWRV-LV"
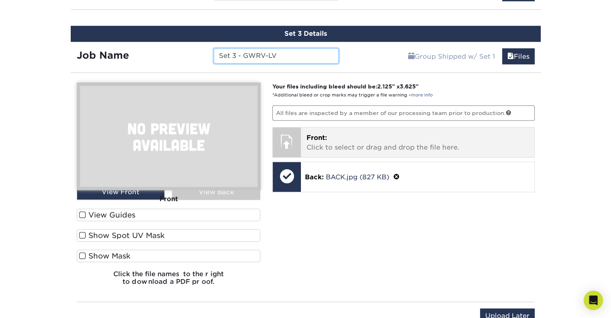
type input "Set 3 - GWRV-LV"
click at [331, 143] on p "Front: Click to select or drag and drop the file here." at bounding box center [418, 142] width 222 height 19
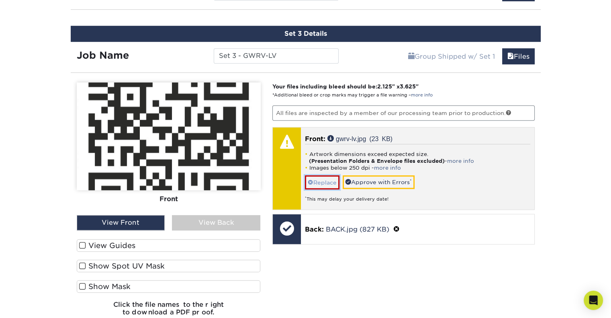
click at [316, 181] on link "Replace" at bounding box center [322, 182] width 35 height 14
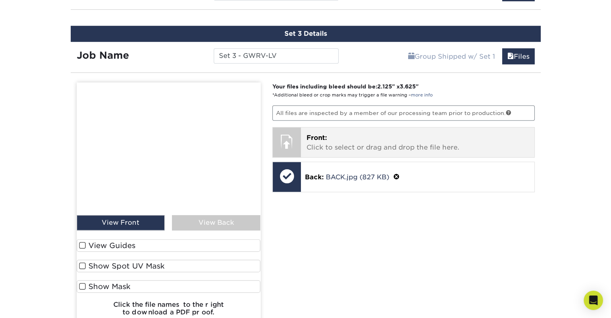
click at [381, 133] on p "Front: Click to select or drag and drop the file here." at bounding box center [418, 142] width 222 height 19
click at [376, 133] on p "Front: Click to select or drag and drop the file here." at bounding box center [418, 142] width 222 height 19
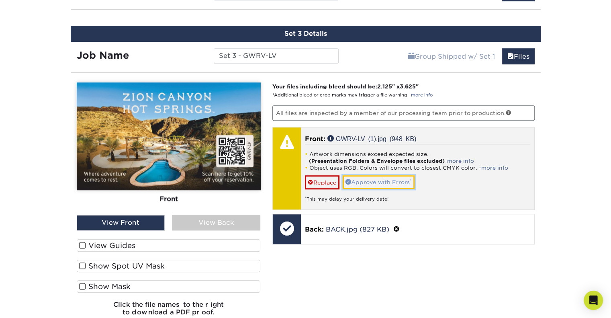
click at [373, 178] on link "Approve with Errors *" at bounding box center [379, 182] width 72 height 14
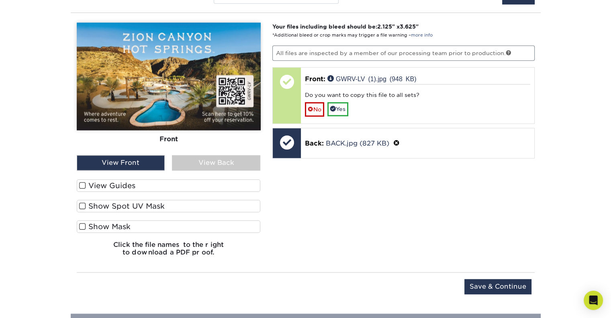
scroll to position [656, 0]
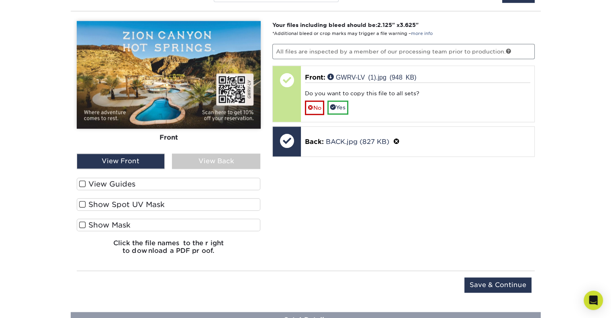
click at [496, 274] on div "Upload Later Save & Continue Continue" at bounding box center [306, 287] width 458 height 32
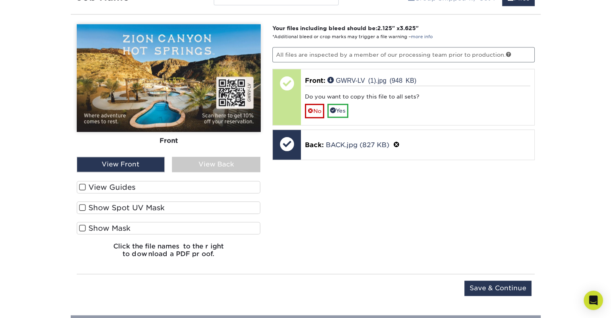
scroll to position [664, 0]
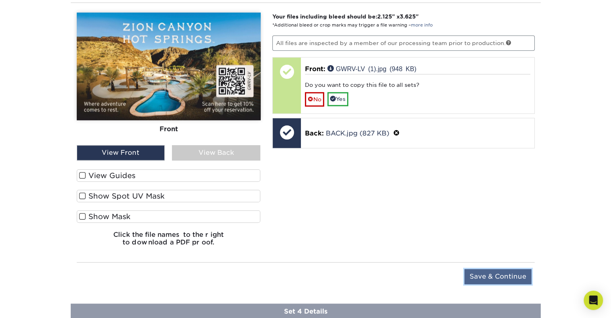
click at [516, 273] on input "Save & Continue" at bounding box center [498, 276] width 67 height 15
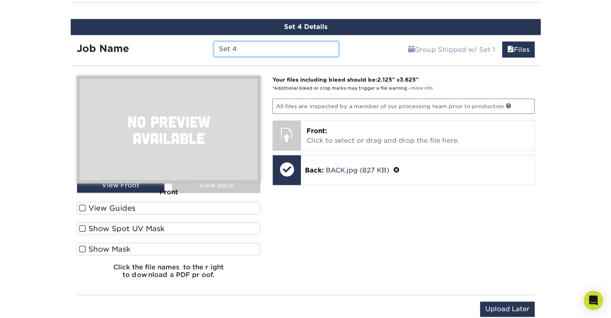
scroll to position [656, 0]
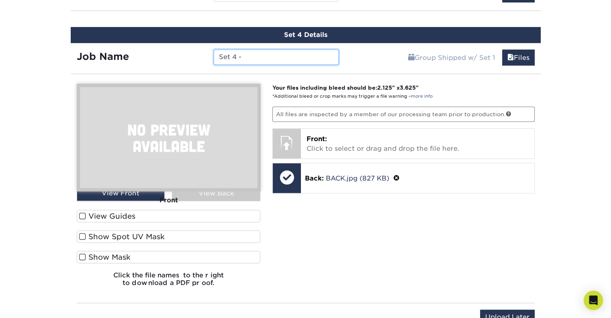
paste input "LQ-KAN1"
type input "Set 4 - LQ-KAN1"
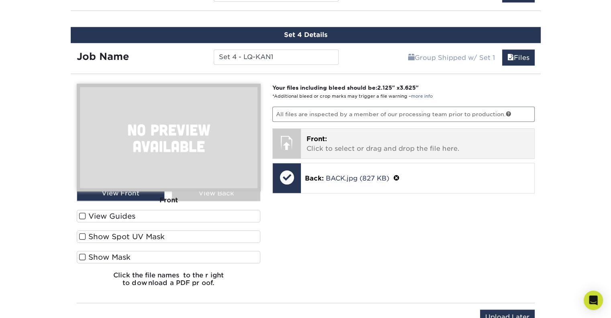
click at [417, 141] on p "Front: Click to select or drag and drop the file here." at bounding box center [418, 143] width 222 height 19
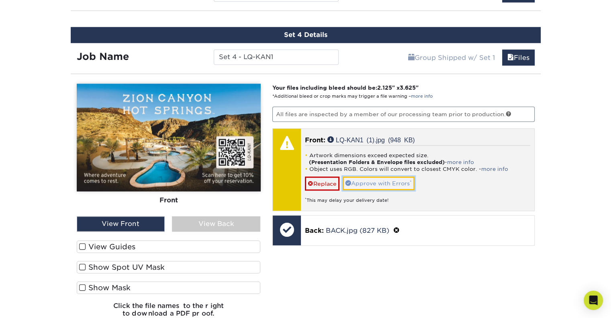
click at [376, 177] on link "Approve with Errors *" at bounding box center [379, 183] width 72 height 14
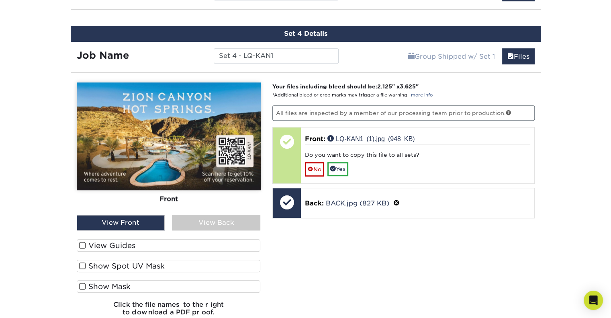
scroll to position [658, 0]
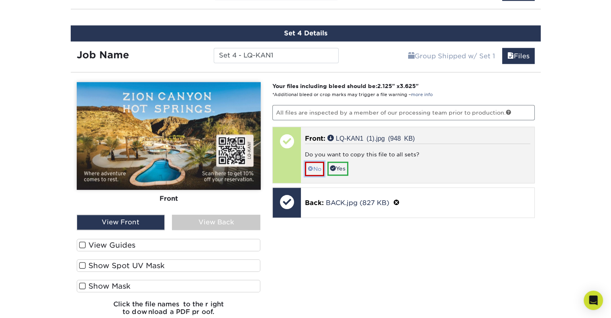
click at [313, 169] on link "No" at bounding box center [314, 169] width 19 height 14
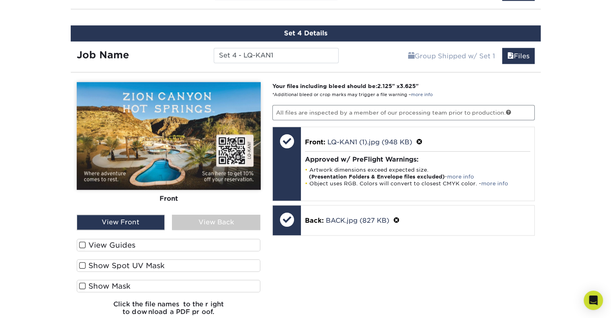
click at [363, 255] on div "Your files including bleed should be: 2.125 " x 3.625 " *Additional bleed or cr…" at bounding box center [403, 202] width 275 height 240
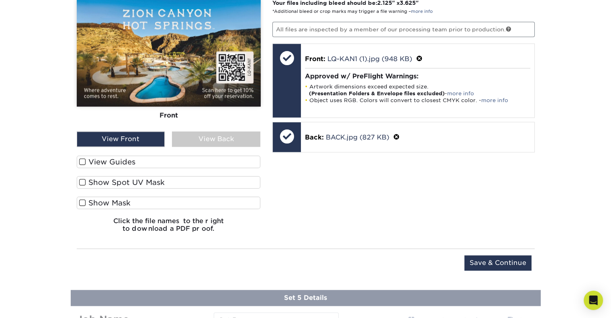
scroll to position [742, 0]
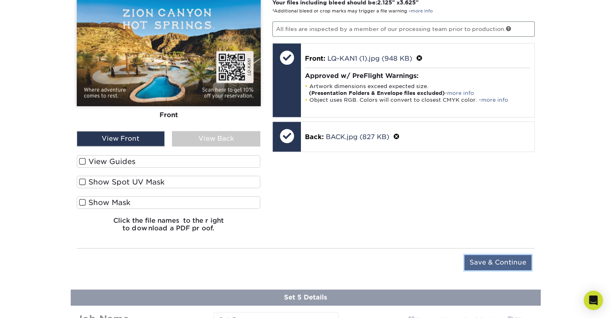
click at [494, 256] on input "Save & Continue" at bounding box center [498, 262] width 67 height 15
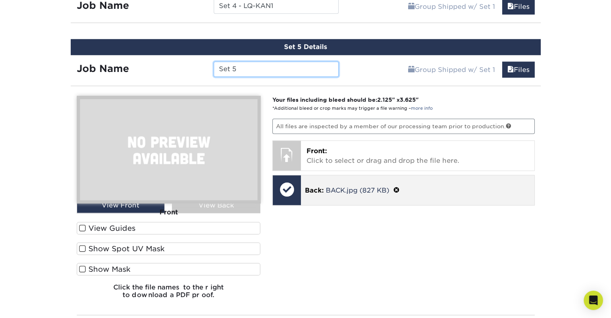
scroll to position [707, 0]
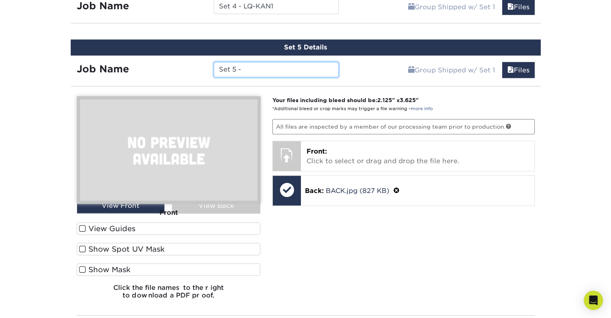
paste input "KOA-VRG"
type input "Set 5 - KOA-VRG"
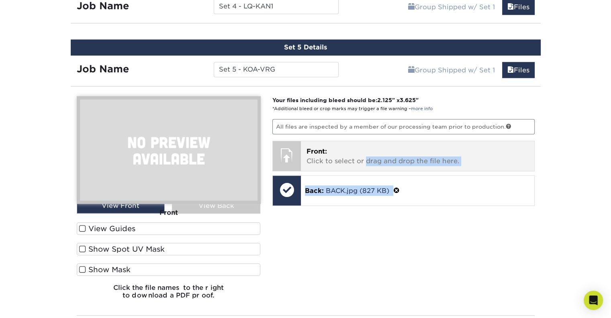
drag, startPoint x: 416, startPoint y: 246, endPoint x: 365, endPoint y: 154, distance: 105.8
click at [365, 154] on div "Your files including bleed should be: 2.125 " x 3.625 " *Additional bleed or cr…" at bounding box center [403, 200] width 275 height 209
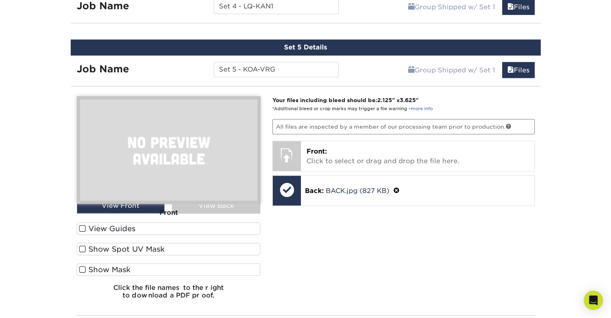
click at [549, 146] on div "Products Business Cards Matte Business Cards Previous Next 100 $ 9" at bounding box center [305, 36] width 611 height 1384
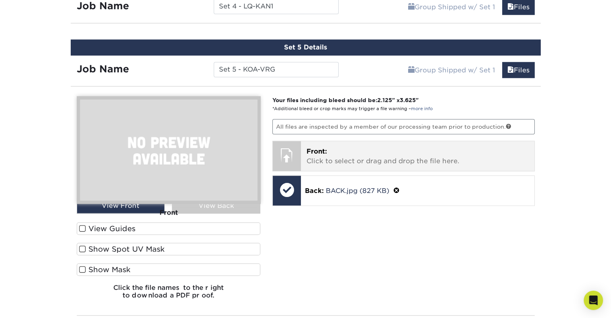
click at [439, 160] on p "Front: Click to select or drag and drop the file here." at bounding box center [418, 156] width 222 height 19
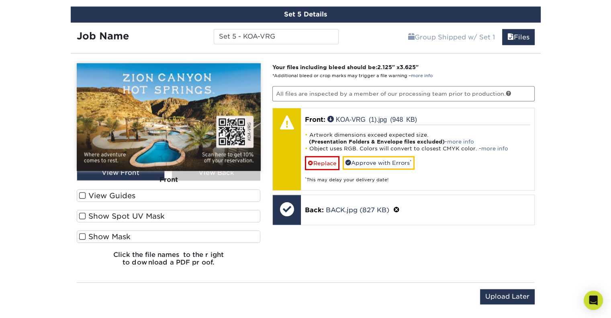
scroll to position [741, 0]
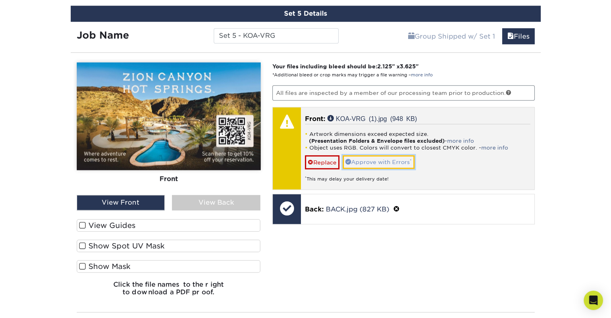
click at [384, 162] on link "Approve with Errors *" at bounding box center [379, 162] width 72 height 14
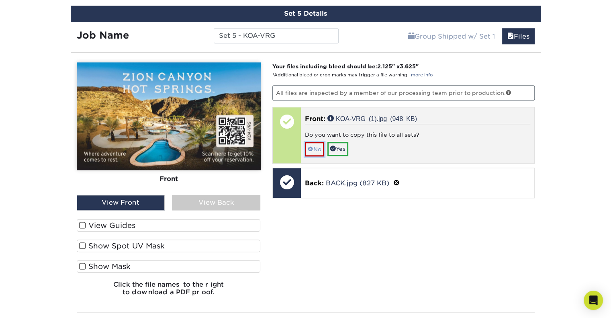
click at [313, 142] on link "No" at bounding box center [314, 149] width 19 height 14
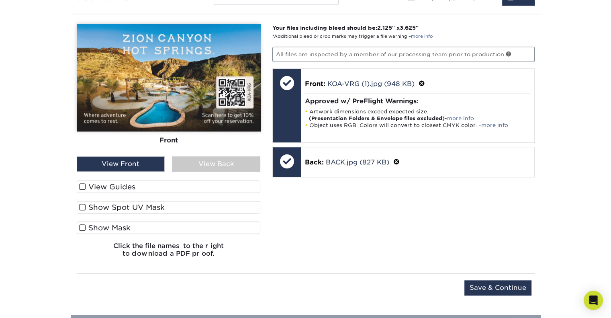
scroll to position [794, 0]
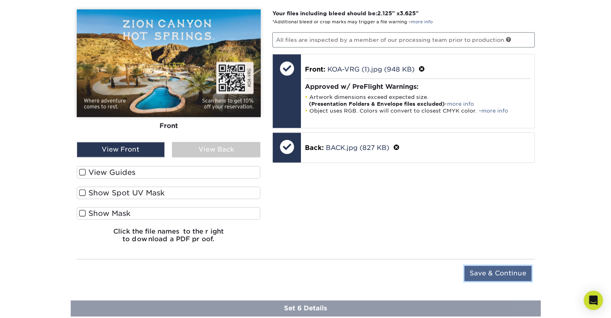
click at [508, 275] on input "Save & Continue" at bounding box center [498, 273] width 67 height 15
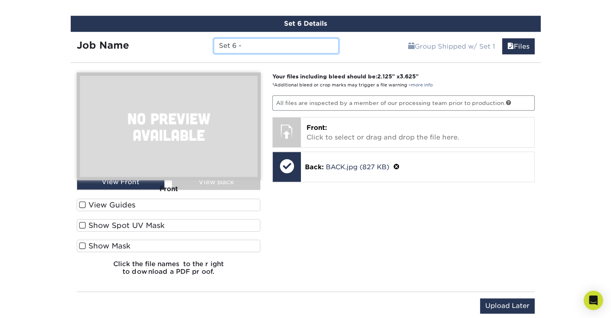
paste input "FFI-VRG1"
type input "Set 6 - FFI-VRG1"
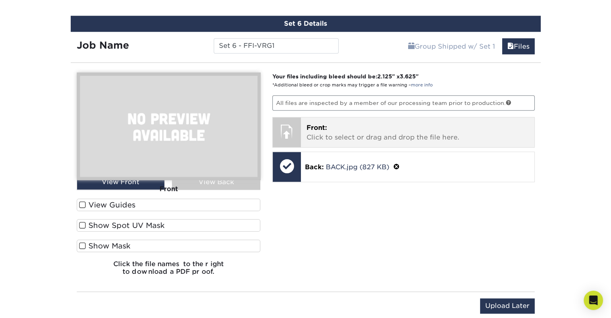
click at [392, 127] on p "Front: Click to select or drag and drop the file here." at bounding box center [418, 132] width 222 height 19
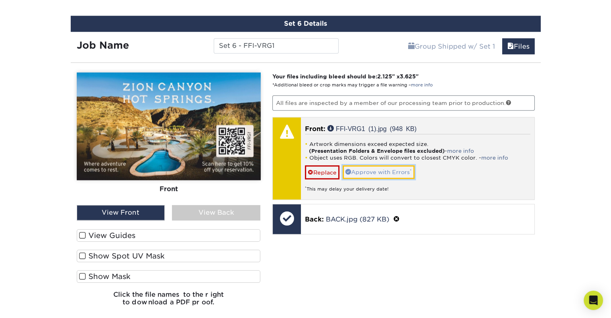
click at [386, 168] on link "Approve with Errors *" at bounding box center [379, 172] width 72 height 14
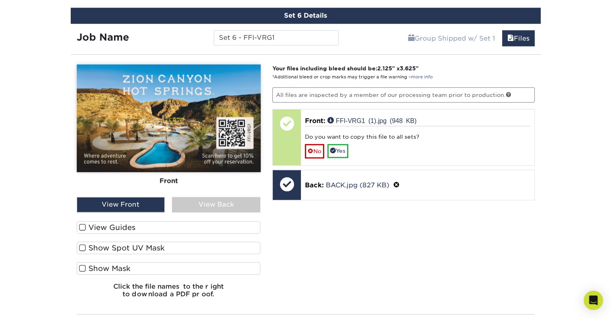
scroll to position [802, 0]
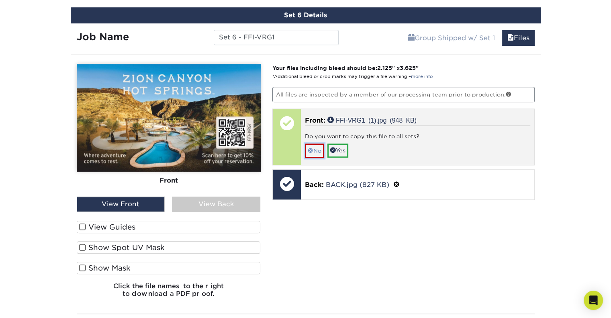
click at [313, 149] on link "No" at bounding box center [314, 150] width 19 height 14
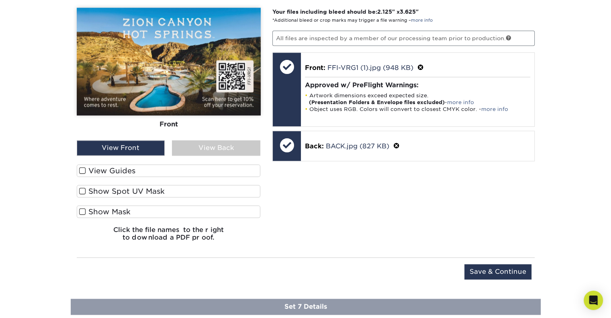
scroll to position [876, 0]
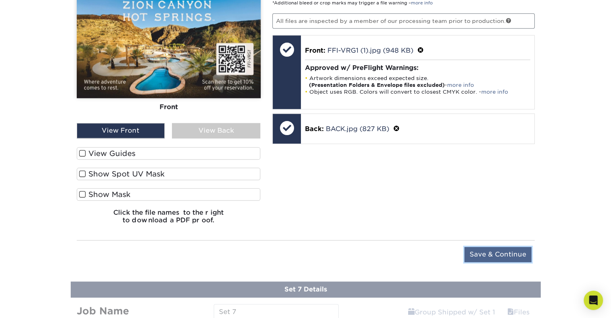
click at [508, 253] on input "Save & Continue" at bounding box center [498, 254] width 67 height 15
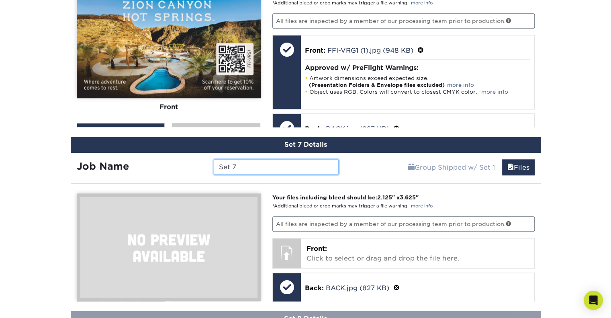
scroll to position [875, 0]
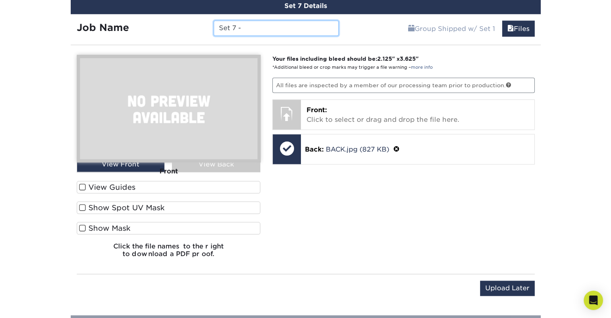
paste input "LQZ-LV1"
type input "Set 7 - LQZ-LV1"
click at [400, 171] on div "Your files including bleed should be: 2.125 " x 3.625 " *Additional bleed or cr…" at bounding box center [403, 159] width 275 height 209
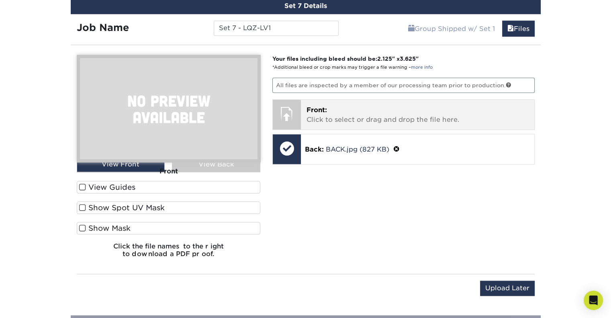
click at [370, 109] on p "Front: Click to select or drag and drop the file here." at bounding box center [418, 114] width 222 height 19
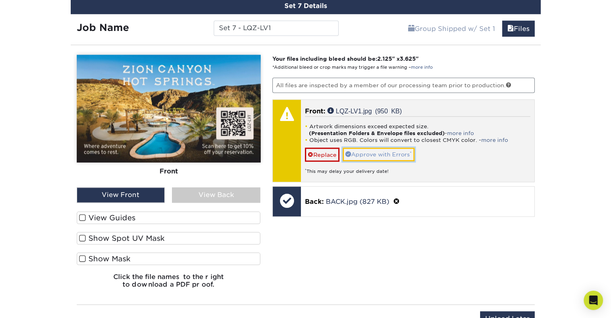
click at [375, 148] on link "Approve with Errors *" at bounding box center [379, 155] width 72 height 14
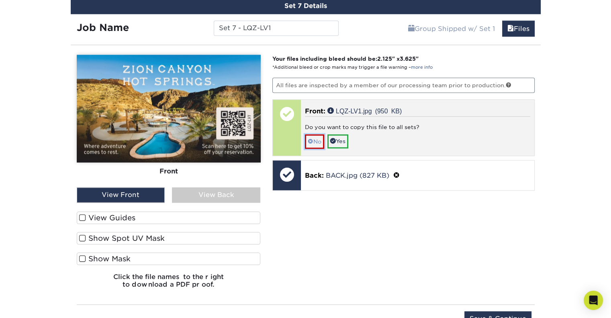
click at [321, 136] on link "No" at bounding box center [314, 141] width 19 height 14
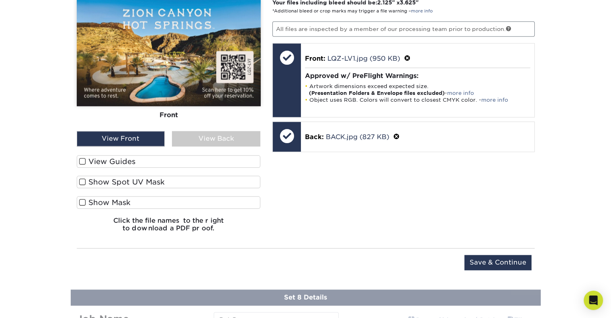
scroll to position [942, 0]
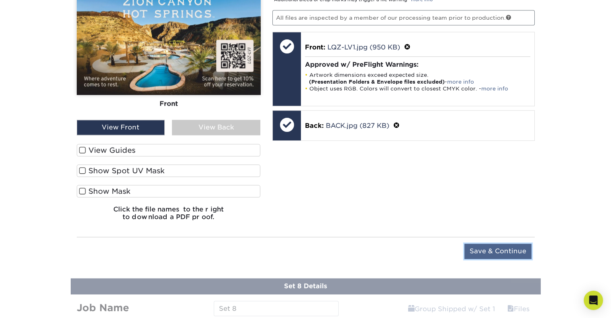
click at [478, 250] on input "Save & Continue" at bounding box center [498, 251] width 67 height 15
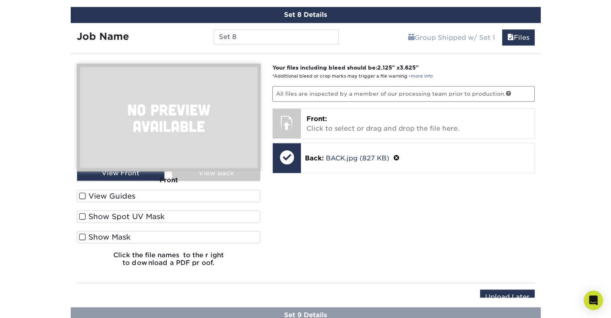
scroll to position [941, 0]
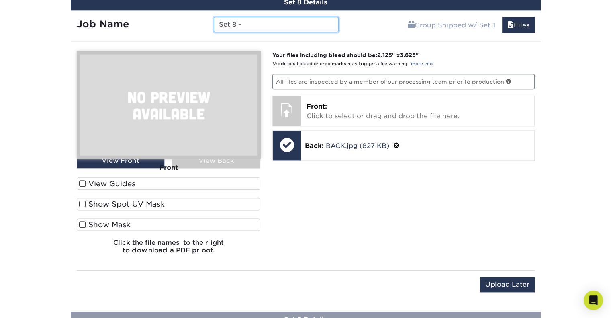
paste input "BW-LV1"
type input "Set 8 - BW-LV1"
click at [330, 223] on div "Your files including bleed should be: 2.125 " x 3.625 " *Additional bleed or cr…" at bounding box center [403, 155] width 275 height 209
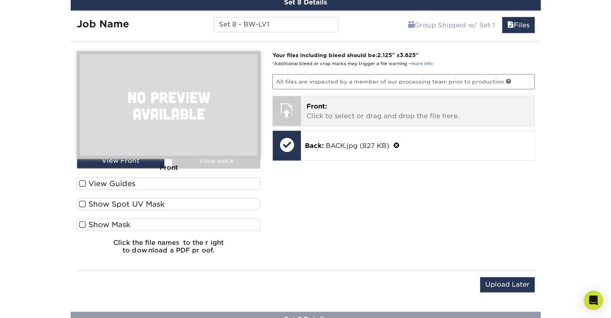
click at [330, 102] on p "Front: Click to select or drag and drop the file here." at bounding box center [418, 111] width 222 height 19
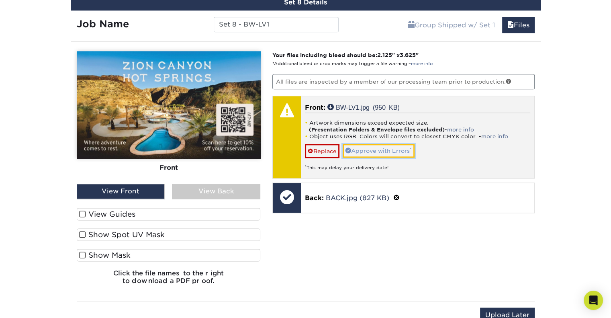
click at [371, 152] on link "Approve with Errors *" at bounding box center [379, 151] width 72 height 14
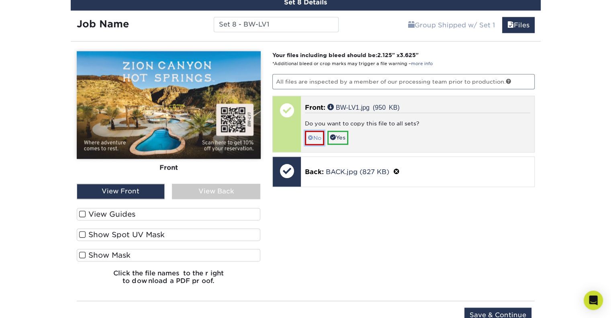
click at [318, 133] on link "No" at bounding box center [314, 138] width 19 height 14
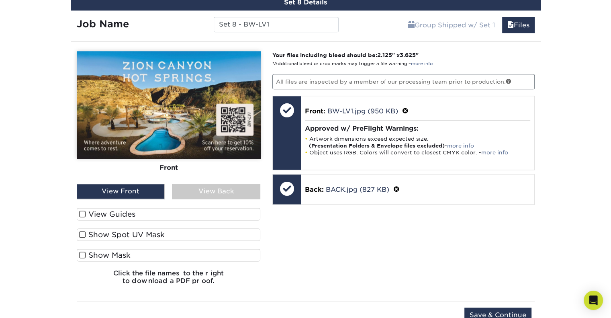
click at [376, 211] on div "Your files including bleed should be: 2.125 " x 3.625 " *Additional bleed or cr…" at bounding box center [403, 171] width 275 height 240
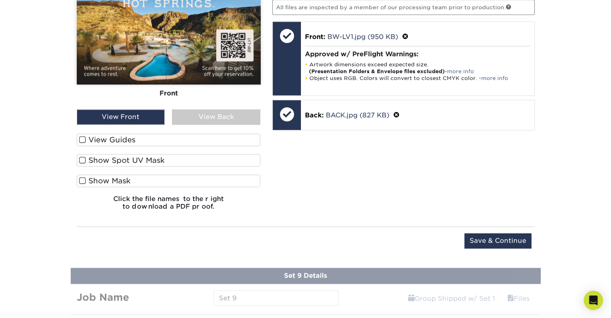
scroll to position [1015, 0]
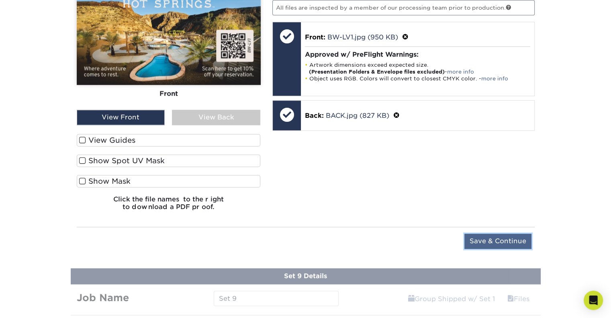
click at [480, 240] on input "Save & Continue" at bounding box center [498, 241] width 67 height 15
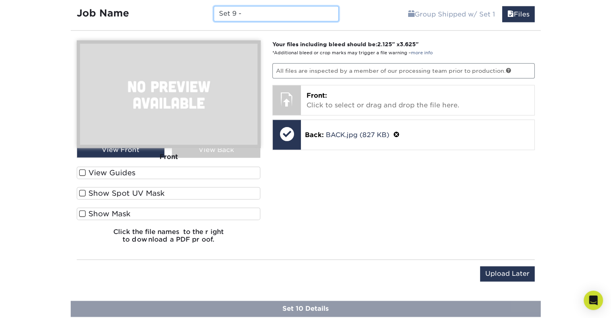
paste input "HAMP-STG1"
type input "Set 9 - HAMP-STG1"
click at [391, 193] on div "Your files including bleed should be: 2.125 " x 3.625 " *Additional bleed or cr…" at bounding box center [403, 144] width 275 height 209
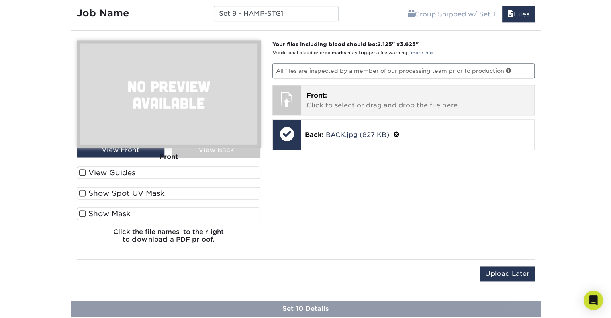
click at [379, 95] on p "Front: Click to select or drag and drop the file here." at bounding box center [418, 100] width 222 height 19
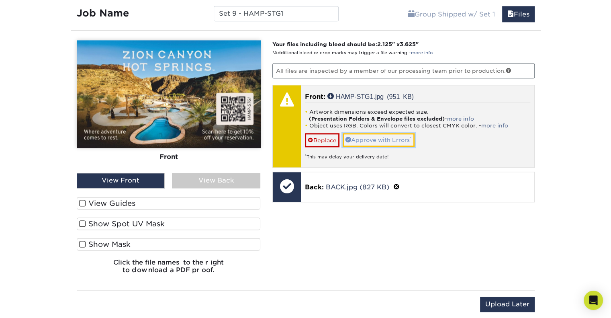
click at [399, 138] on link "Approve with Errors *" at bounding box center [379, 140] width 72 height 14
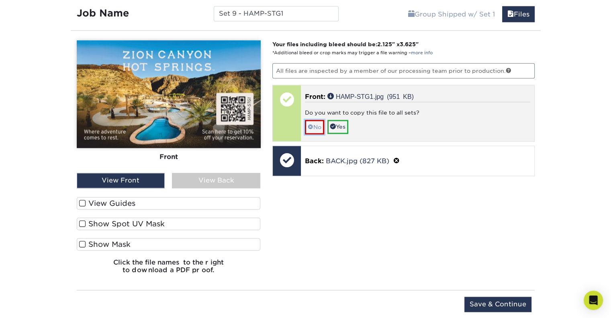
click at [317, 120] on link "No" at bounding box center [314, 127] width 19 height 14
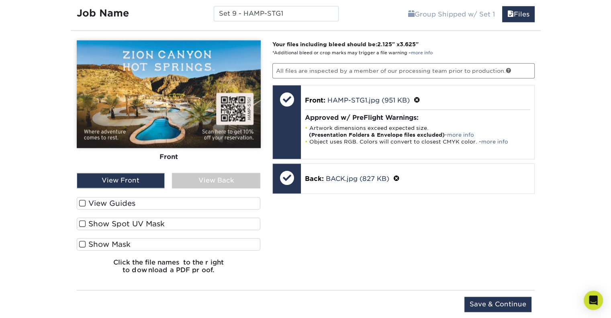
click at [360, 229] on div "Your files including bleed should be: 2.125 " x 3.625 " *Additional bleed or cr…" at bounding box center [403, 160] width 275 height 240
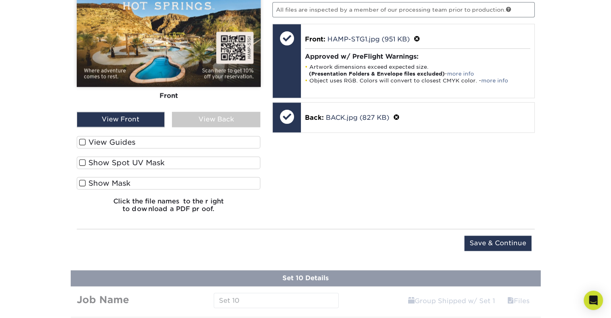
scroll to position [1080, 0]
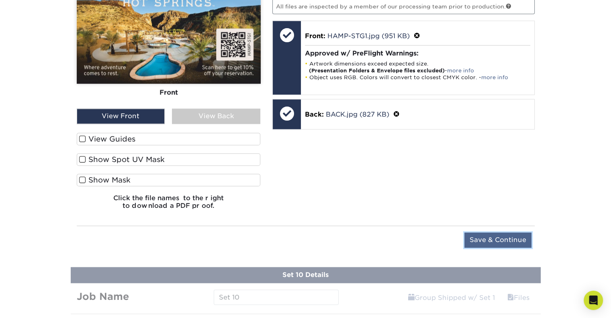
click at [517, 234] on input "Save & Continue" at bounding box center [498, 239] width 67 height 15
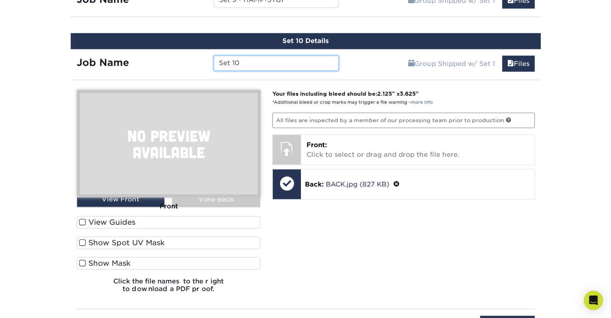
scroll to position [1029, 0]
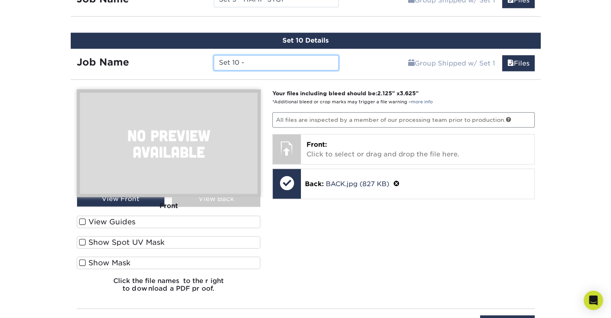
paste input "LQ-CC1"
type input "Set 10 - LQ-CC1"
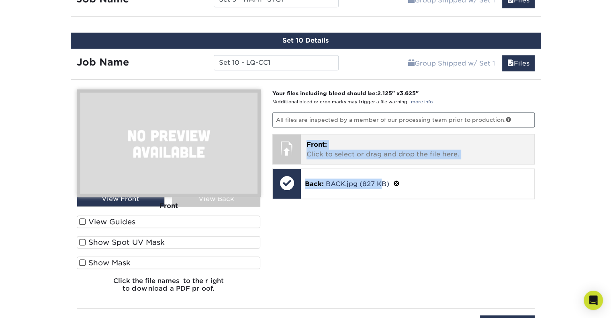
drag, startPoint x: 385, startPoint y: 234, endPoint x: 402, endPoint y: 135, distance: 100.8
click at [402, 135] on div "Your files including bleed should be: 2.125 " x 3.625 " *Additional bleed or cr…" at bounding box center [403, 193] width 275 height 209
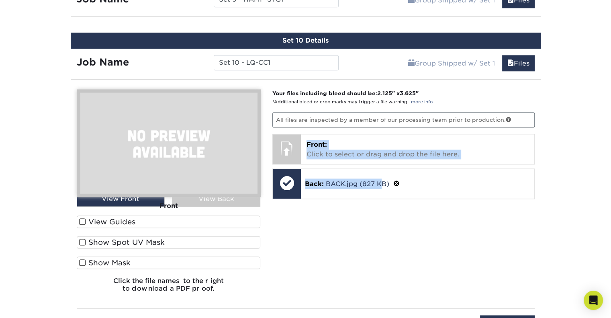
click at [384, 236] on div "Your files including bleed should be: 2.125 " x 3.625 " *Additional bleed or cr…" at bounding box center [403, 193] width 275 height 209
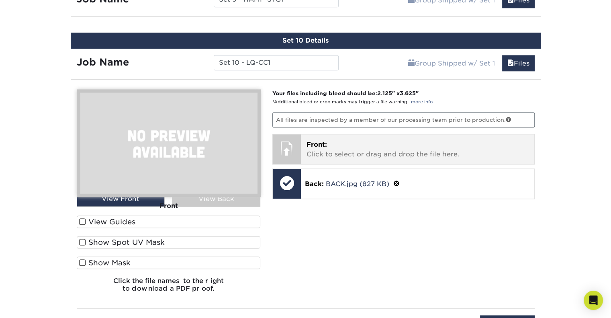
click at [381, 141] on p "Front: Click to select or drag and drop the file here." at bounding box center [418, 149] width 222 height 19
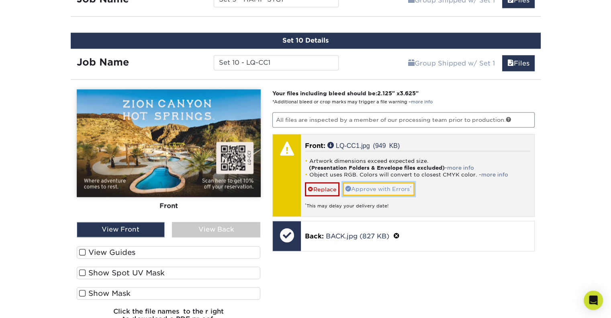
click at [391, 183] on link "Approve with Errors *" at bounding box center [379, 189] width 72 height 14
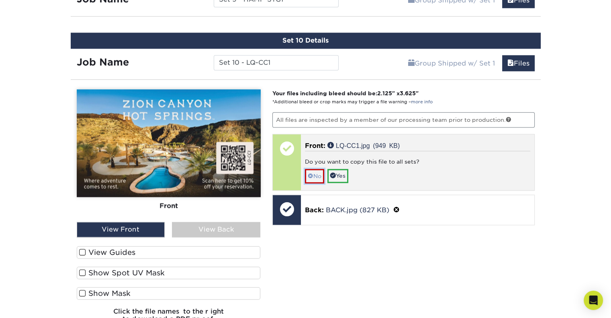
click at [316, 170] on link "No" at bounding box center [314, 176] width 19 height 14
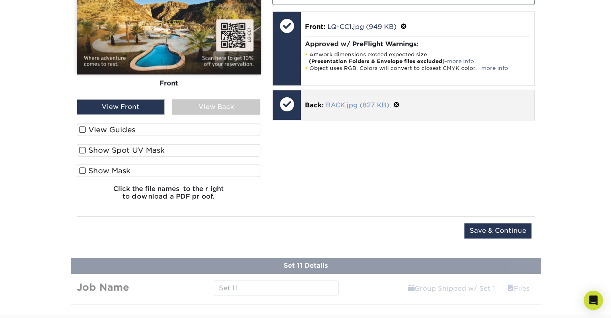
scroll to position [1154, 0]
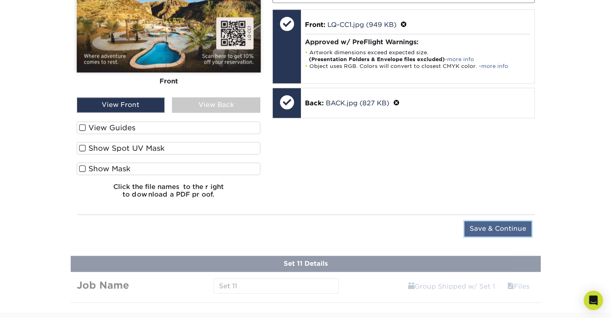
click at [500, 221] on input "Save & Continue" at bounding box center [498, 228] width 67 height 15
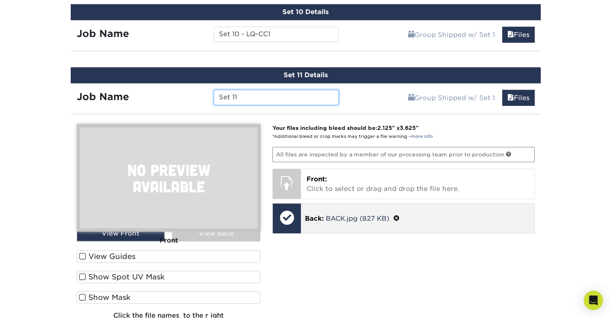
scroll to position [1059, 0]
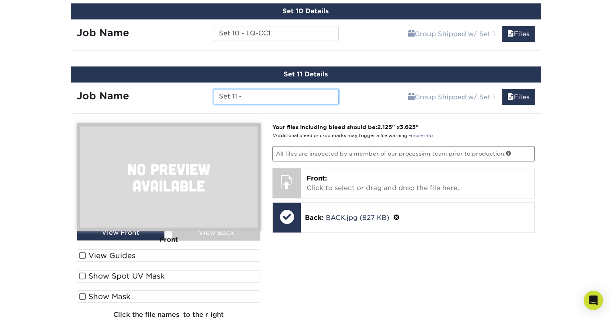
paste input "ZCC-SPG"
type input "Set 11 - ZCC-SPG"
click at [447, 247] on div "Your files including bleed should be: 2.125 " x 3.625 " *Additional bleed or cr…" at bounding box center [403, 227] width 275 height 209
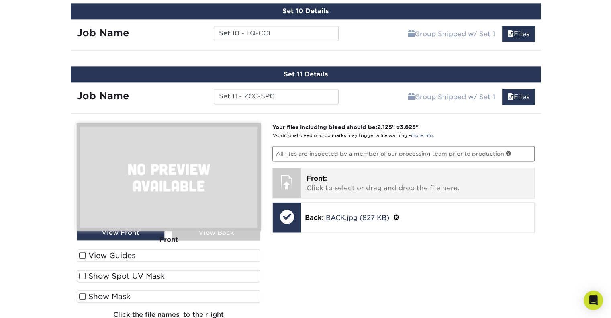
click at [396, 182] on p "Front: Click to select or drag and drop the file here." at bounding box center [418, 183] width 222 height 19
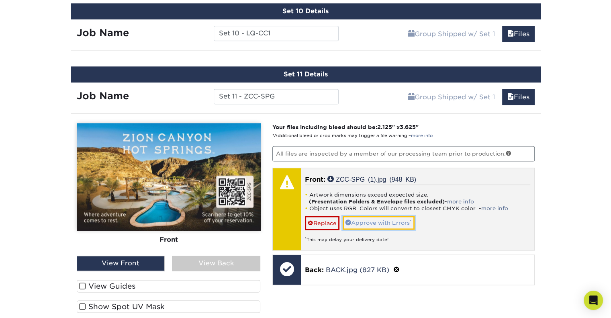
click at [380, 218] on link "Approve with Errors *" at bounding box center [379, 223] width 72 height 14
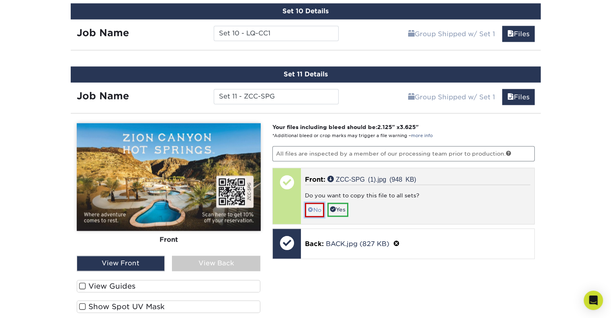
click at [312, 207] on span at bounding box center [311, 210] width 6 height 6
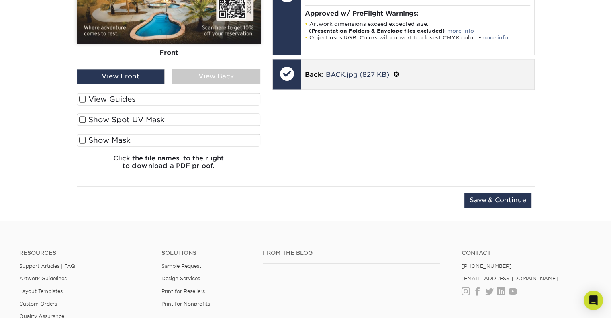
scroll to position [1245, 0]
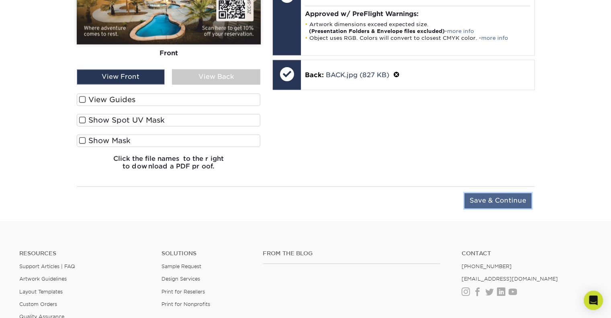
click at [522, 201] on input "Save & Continue" at bounding box center [498, 200] width 67 height 15
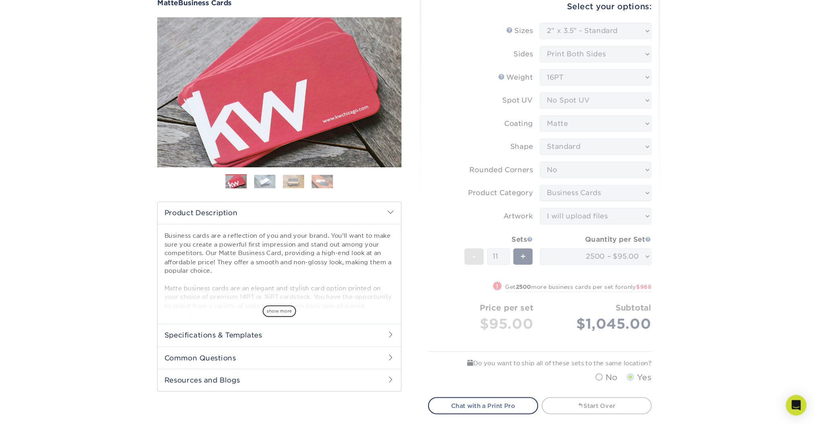
scroll to position [81, 0]
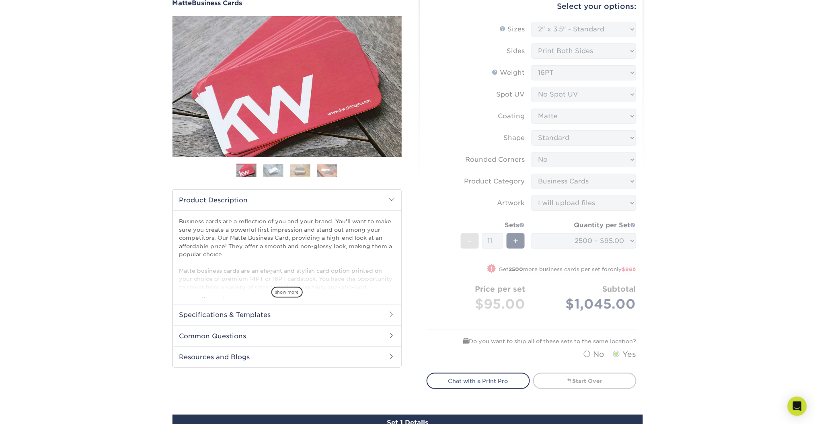
drag, startPoint x: 603, startPoint y: 4, endPoint x: 694, endPoint y: 389, distance: 395.3
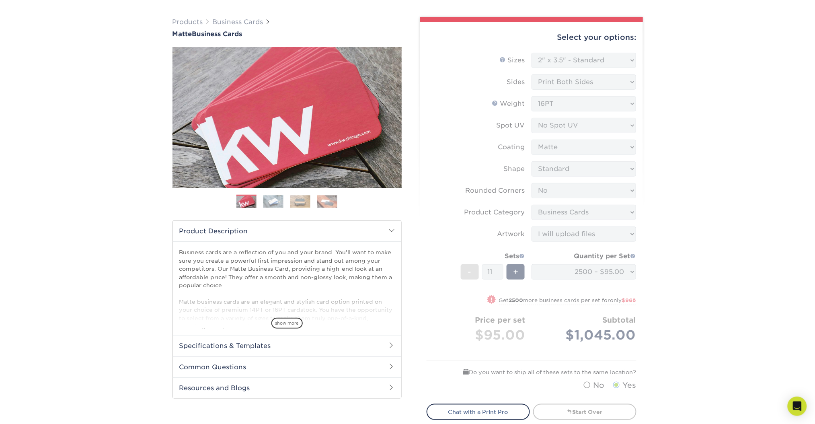
scroll to position [51, 0]
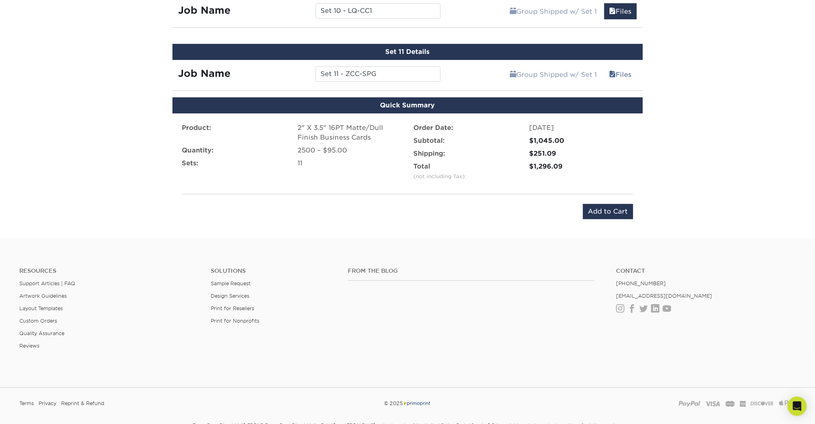
scroll to position [1081, 0]
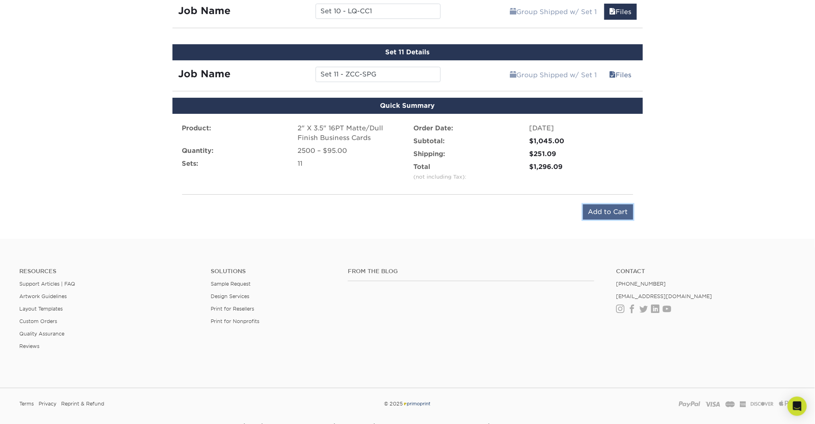
click at [611, 208] on input "Add to Cart" at bounding box center [608, 211] width 50 height 15
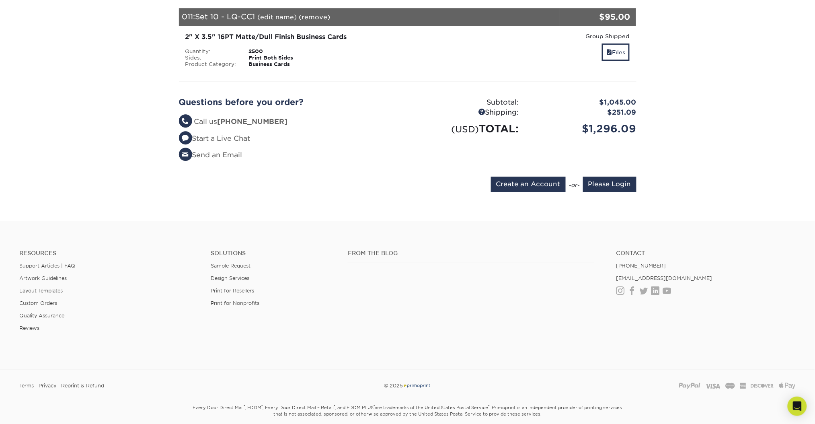
scroll to position [822, 0]
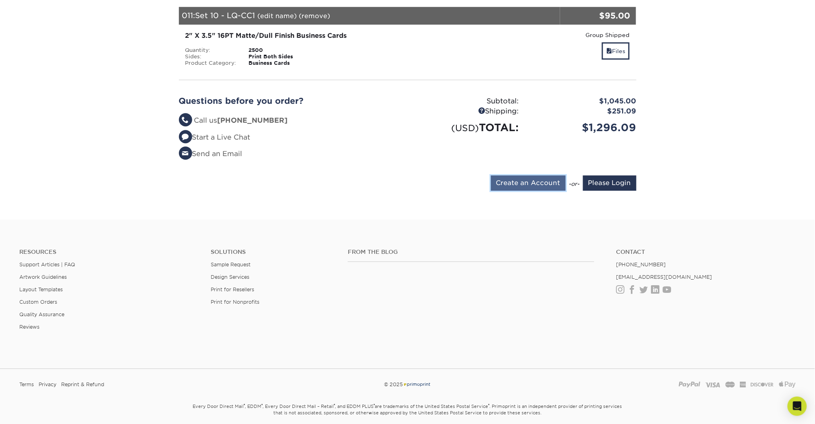
click at [547, 185] on input "Create an Account" at bounding box center [528, 182] width 75 height 15
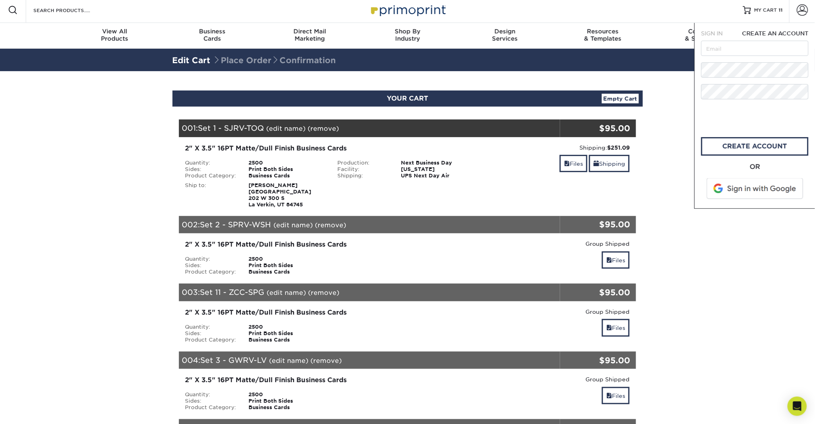
scroll to position [0, 0]
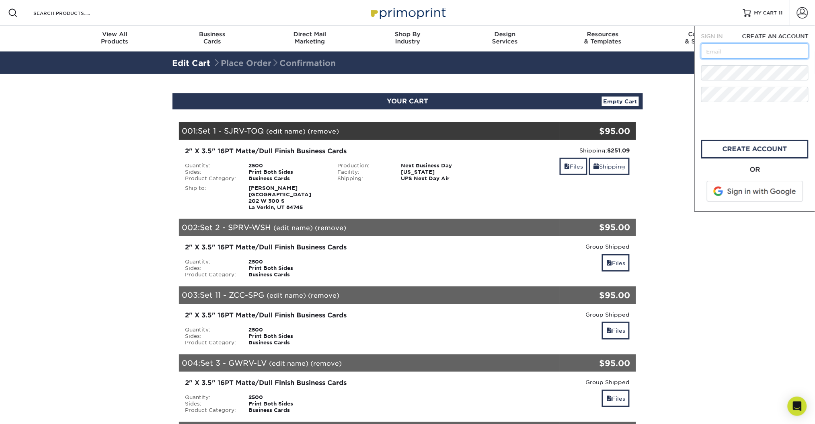
click at [753, 52] on input "text" at bounding box center [754, 50] width 107 height 15
type input "allievan2012@gmail.com"
click at [736, 147] on link "create account" at bounding box center [754, 149] width 107 height 18
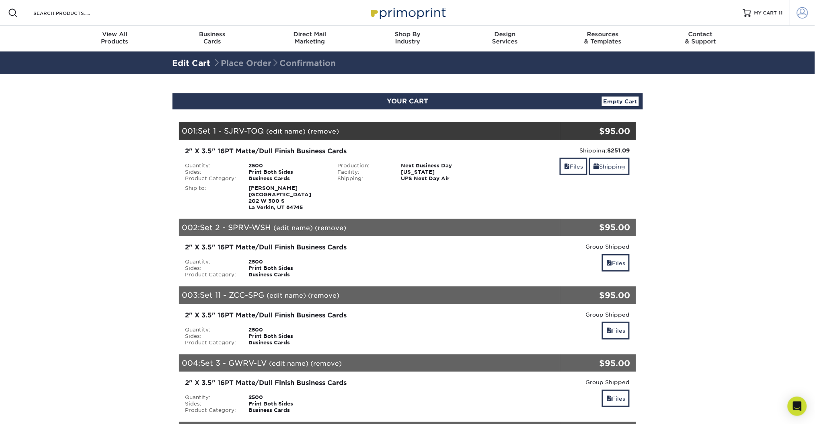
click at [800, 12] on span at bounding box center [802, 12] width 11 height 11
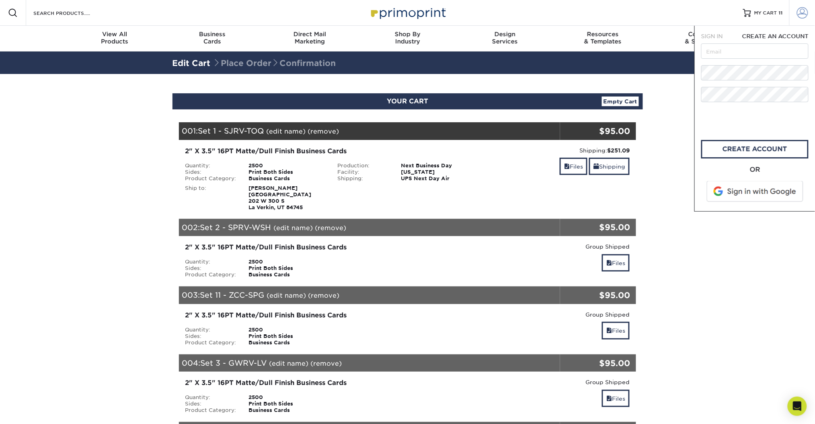
click at [800, 12] on span at bounding box center [802, 12] width 11 height 11
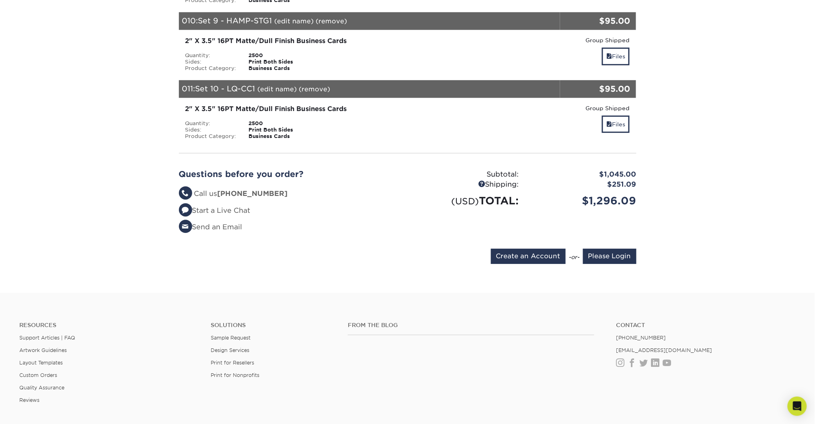
scroll to position [853, 0]
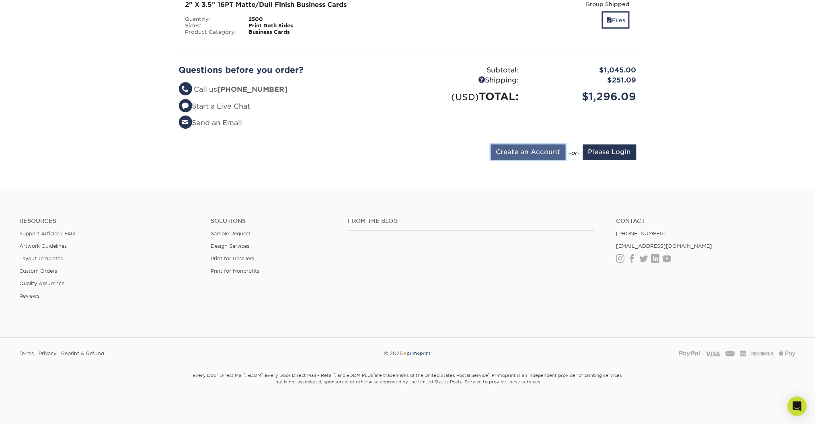
click at [544, 147] on input "Create an Account" at bounding box center [528, 151] width 75 height 15
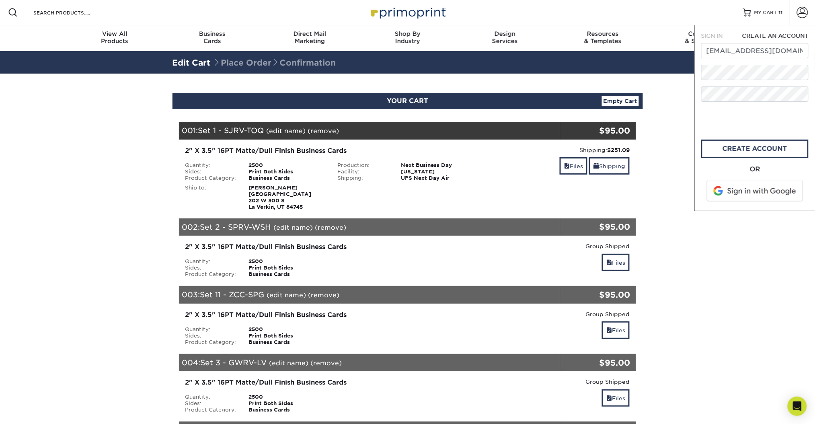
scroll to position [0, 0]
click at [765, 50] on input "allievan2012@gmail.com" at bounding box center [754, 50] width 107 height 15
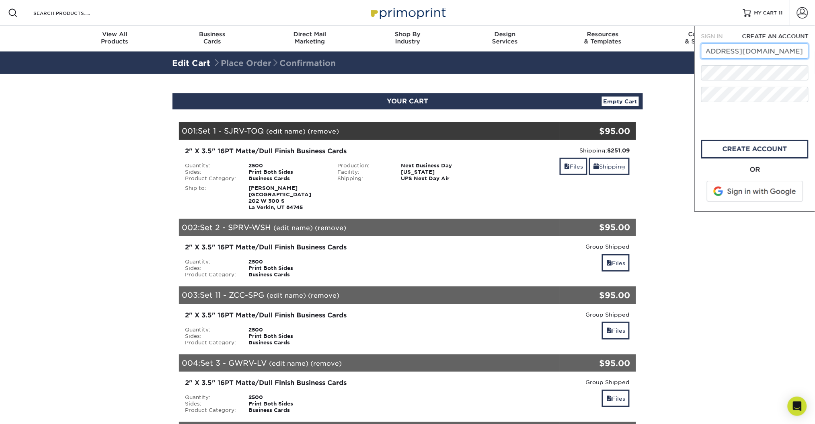
type input "avanlandingham@zioncanyohotsprings.com"
click at [795, 59] on form "SIGN IN CREATE AN ACCOUNT avanlandingham@zioncanyohotsprings.com All fields are…" at bounding box center [754, 118] width 107 height 172
click at [810, 80] on div "SIGN IN CREATE AN ACCOUNT allievan2012@gmail.com forgot password? All fields ar…" at bounding box center [754, 119] width 121 height 186
click at [729, 145] on link "CREATE ACCOUNT" at bounding box center [754, 149] width 107 height 18
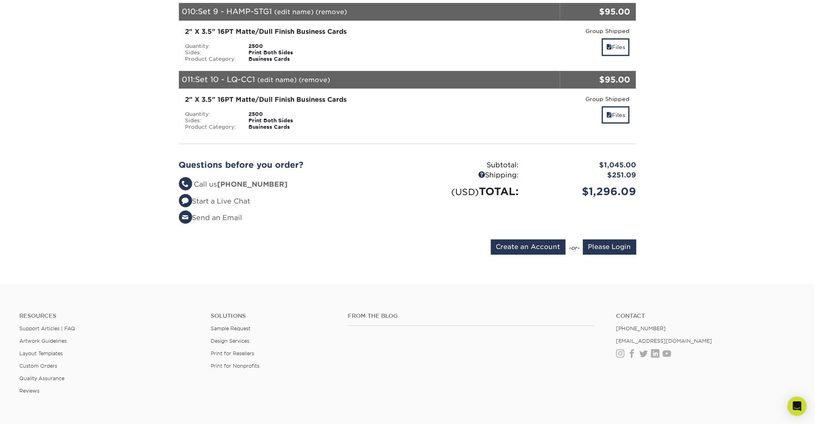
scroll to position [758, 0]
click at [615, 241] on input "Please Login" at bounding box center [609, 246] width 53 height 15
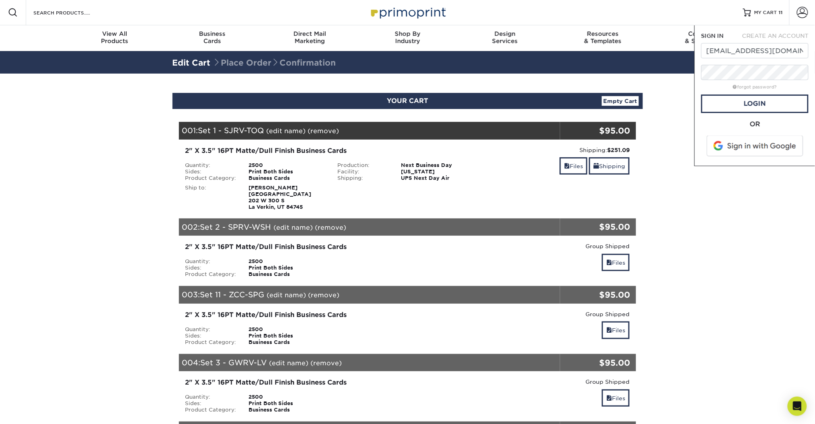
scroll to position [0, 0]
click at [750, 102] on link "Login" at bounding box center [754, 104] width 107 height 18
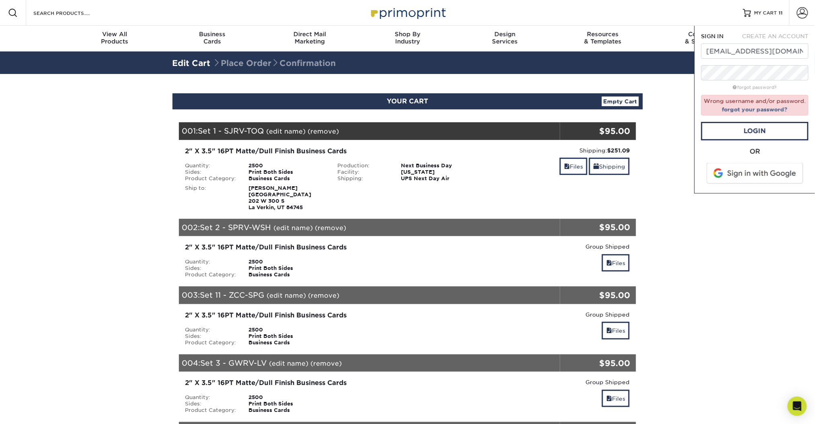
click at [764, 178] on span at bounding box center [755, 173] width 102 height 21
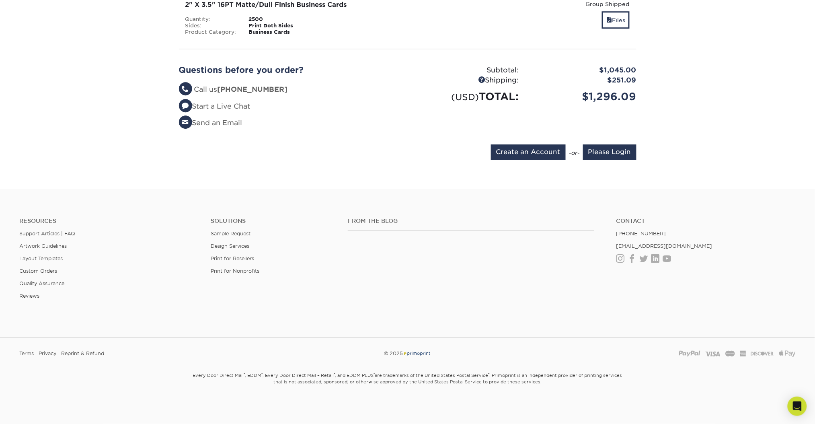
scroll to position [852, 0]
click at [623, 147] on input "Please Login" at bounding box center [609, 152] width 53 height 15
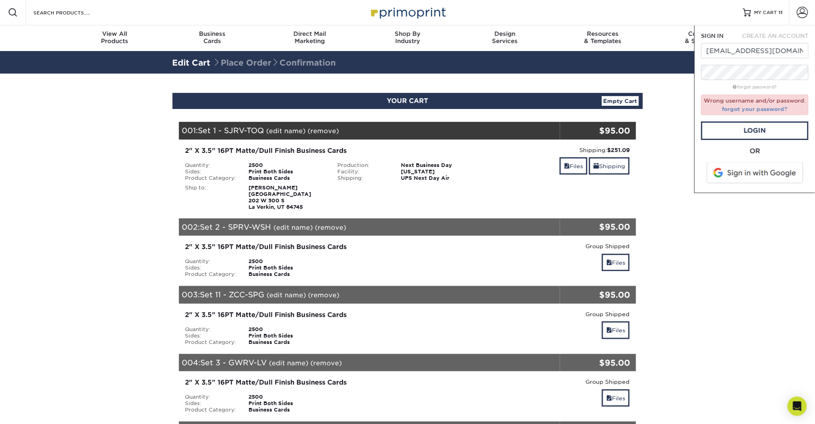
scroll to position [0, 0]
click at [793, 48] on input "avanlandingham@zioncanyohotsprings.com" at bounding box center [754, 50] width 107 height 15
click at [770, 132] on link "Login" at bounding box center [754, 131] width 107 height 18
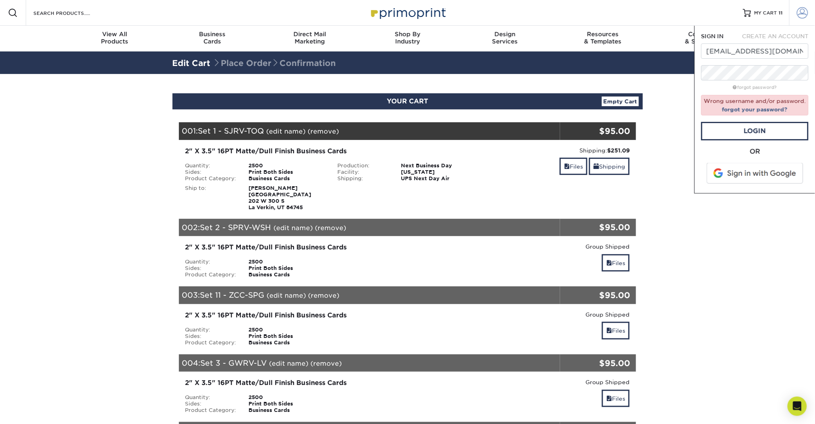
click at [808, 10] on link "Account" at bounding box center [802, 13] width 26 height 26
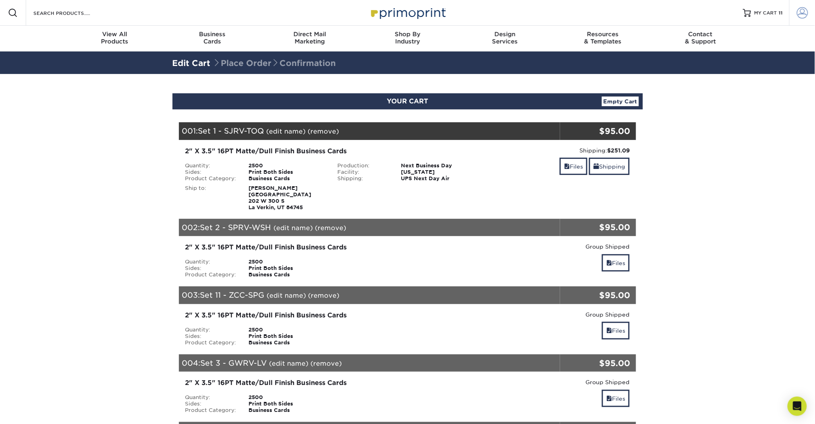
click at [811, 6] on link "Account" at bounding box center [802, 13] width 26 height 26
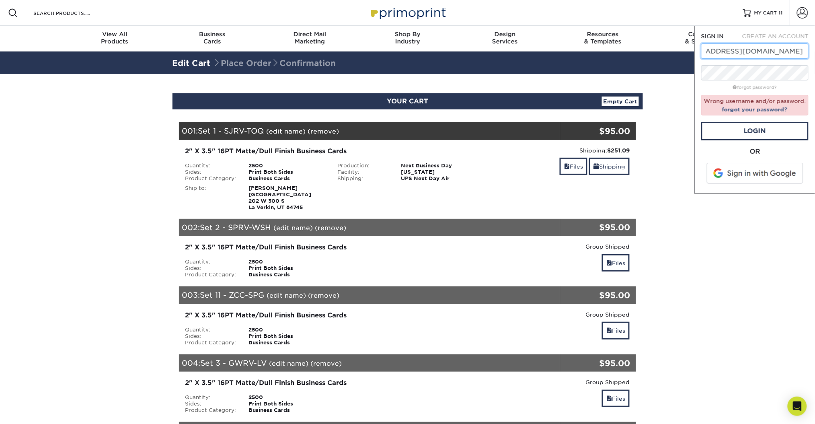
click at [775, 53] on input "avanlandingham@zioncanyohotsprings.com" at bounding box center [754, 50] width 107 height 15
type input "allievan2012@gmail.com"
click at [753, 125] on link "Login" at bounding box center [754, 131] width 107 height 18
click at [730, 40] on div "SIGN IN" at bounding box center [715, 36] width 40 height 8
click at [791, 64] on form "SIGN IN CREATE AN ACCOUNT allievan2012@gmail.com forgot password? Wrong usernam…" at bounding box center [754, 109] width 107 height 154
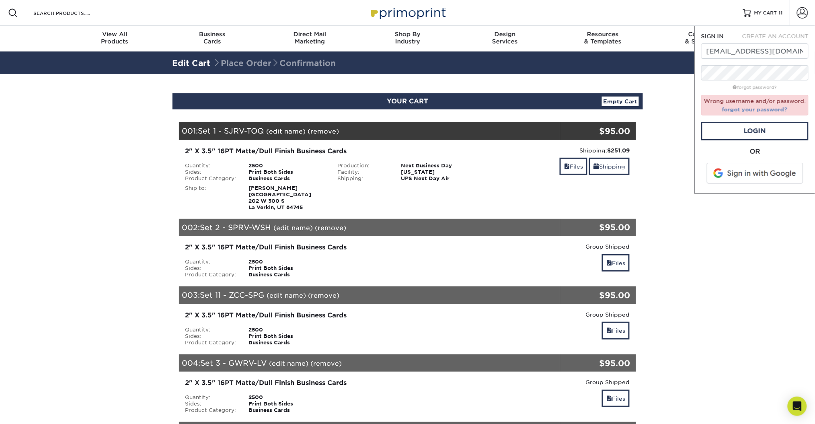
click at [767, 108] on link "forgot your password?" at bounding box center [755, 109] width 66 height 6
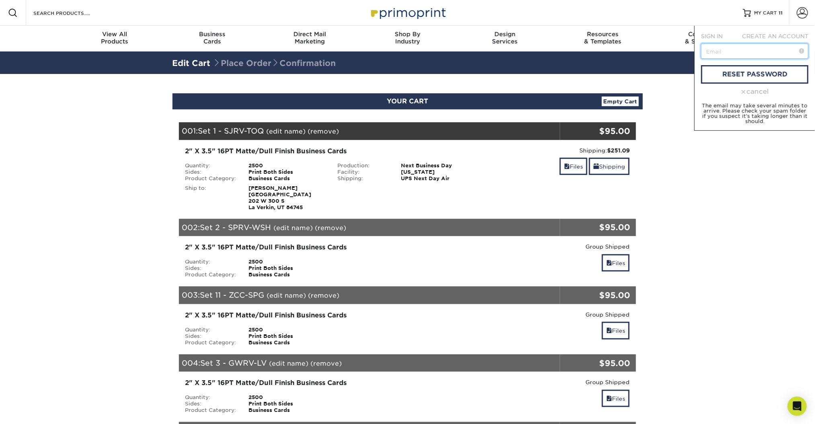
click at [778, 50] on input "text" at bounding box center [754, 50] width 107 height 15
click at [801, 51] on span at bounding box center [801, 51] width 5 height 8
click at [789, 51] on input "avanlandingham@zioncanyohotsprings.com" at bounding box center [754, 50] width 107 height 15
type input "allievan2012@gmail.com"
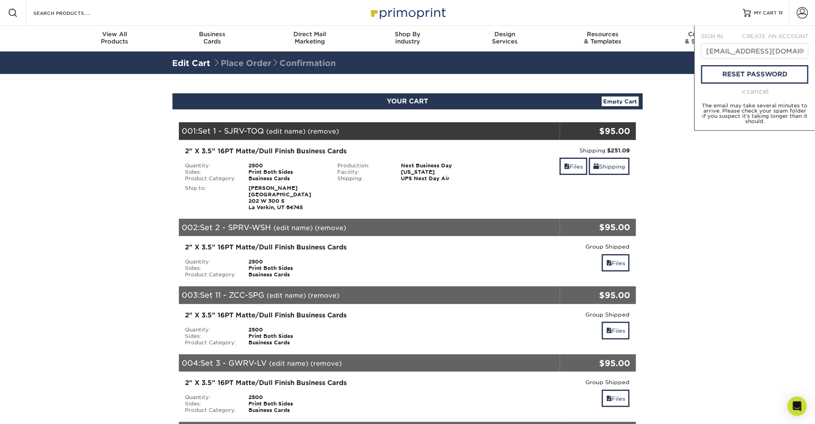
click at [758, 96] on form "SIGN IN CREATE AN ACCOUNT allievan2012@gmail.com reset password cancel The emai…" at bounding box center [754, 78] width 107 height 92
click at [769, 77] on link "reset password" at bounding box center [754, 74] width 107 height 18
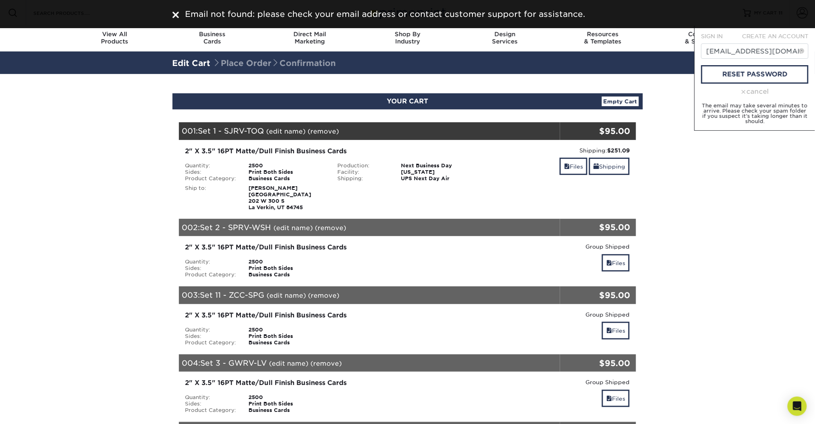
click at [757, 96] on form "SIGN IN CREATE AN ACCOUNT allievan2012@gmail.com reset password cancel The emai…" at bounding box center [754, 78] width 107 height 92
click at [764, 87] on div "cancel" at bounding box center [754, 92] width 107 height 10
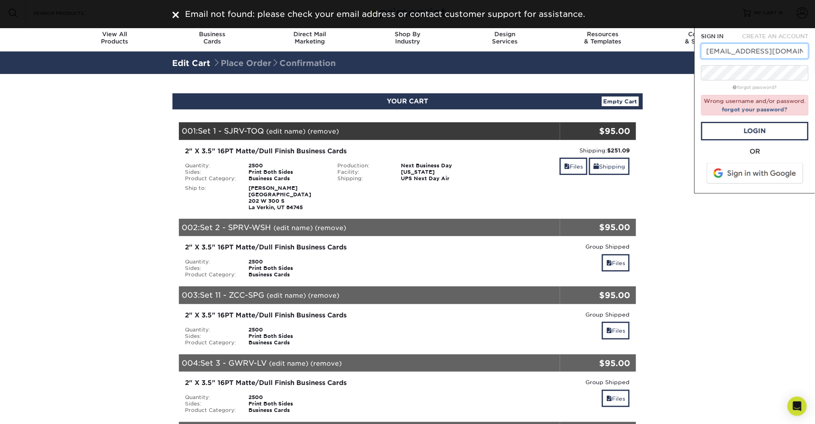
click at [789, 51] on input "allievan2012@gmail.com" at bounding box center [754, 50] width 107 height 15
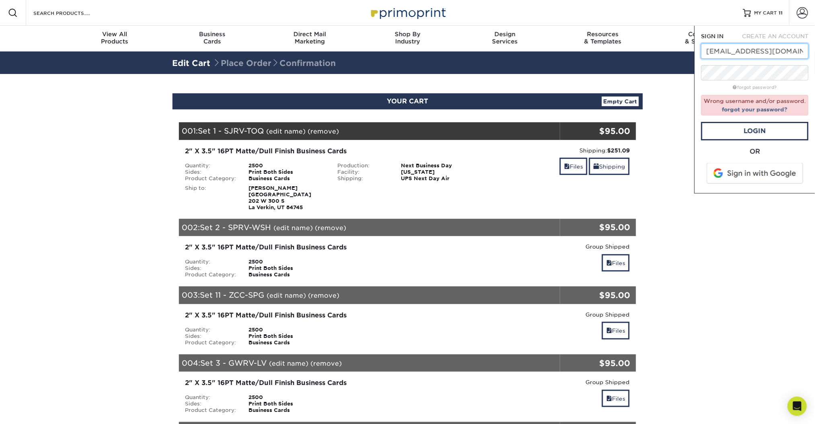
type input "avanlandingham@zioncanyohotsprings.com"
drag, startPoint x: 803, startPoint y: 88, endPoint x: 785, endPoint y: 124, distance: 39.9
click at [785, 124] on form "SIGN IN CREATE AN ACCOUNT avanlandingham@zioncanyohotsprings.com forgot passwor…" at bounding box center [754, 109] width 107 height 154
click at [795, 111] on div "Wrong username and/or password. forgot your password?" at bounding box center [754, 105] width 107 height 20
click at [789, 126] on link "Login" at bounding box center [754, 131] width 107 height 18
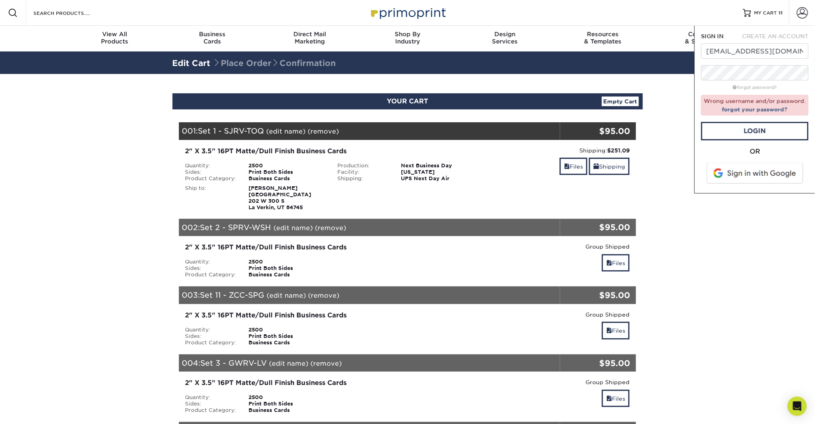
click at [791, 62] on form "SIGN IN CREATE AN ACCOUNT avanlandingham@zioncanyohotsprings.com forgot passwor…" at bounding box center [754, 109] width 107 height 154
click at [766, 110] on link "forgot your password?" at bounding box center [755, 109] width 66 height 6
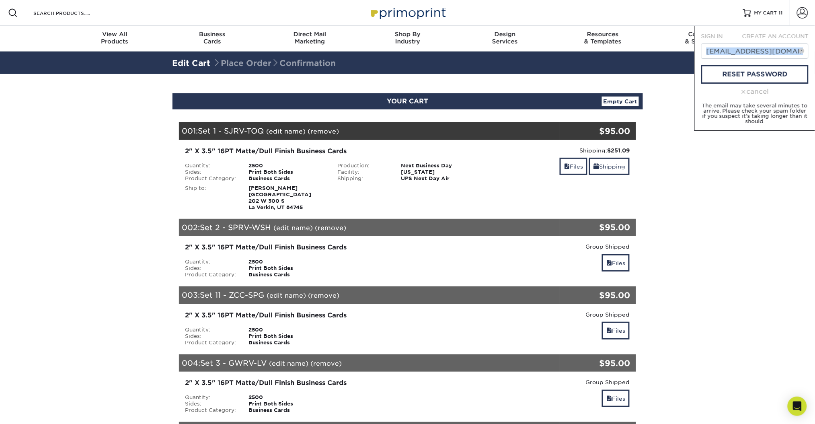
drag, startPoint x: 802, startPoint y: 48, endPoint x: 784, endPoint y: 52, distance: 18.9
click at [784, 52] on div "allievan2012@gmail.com" at bounding box center [754, 50] width 107 height 15
click at [784, 52] on input "allievan2012@gmail.com" at bounding box center [754, 50] width 107 height 15
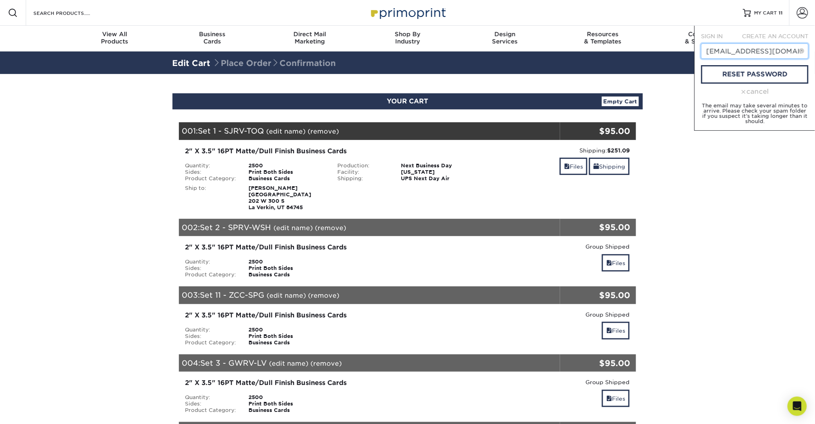
type input "avanlandingham@zioncanyohotsprings.com"
click at [763, 84] on form "SIGN IN CREATE AN ACCOUNT avanlandingham@zioncanyohotsprings.com reset password…" at bounding box center [754, 78] width 107 height 92
click at [767, 74] on link "reset password" at bounding box center [754, 74] width 107 height 18
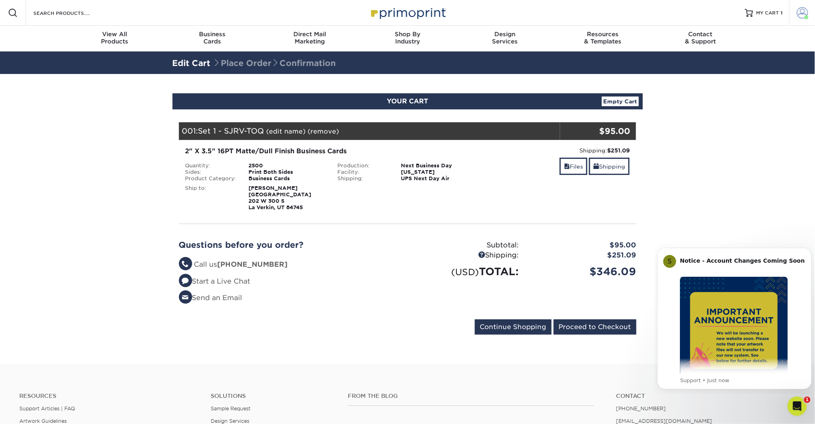
click at [796, 6] on link "Account" at bounding box center [802, 13] width 26 height 26
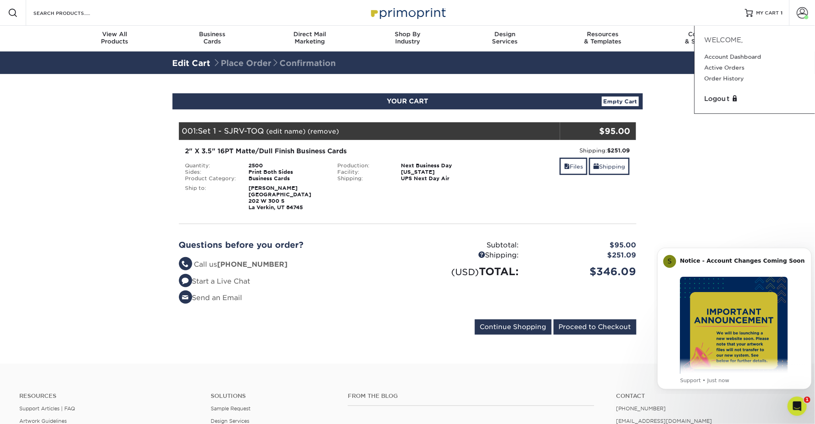
click at [729, 164] on section "YOUR CART Empty Cart Your Cart is Empty View Account Active Orders Order Histor…" at bounding box center [407, 218] width 815 height 289
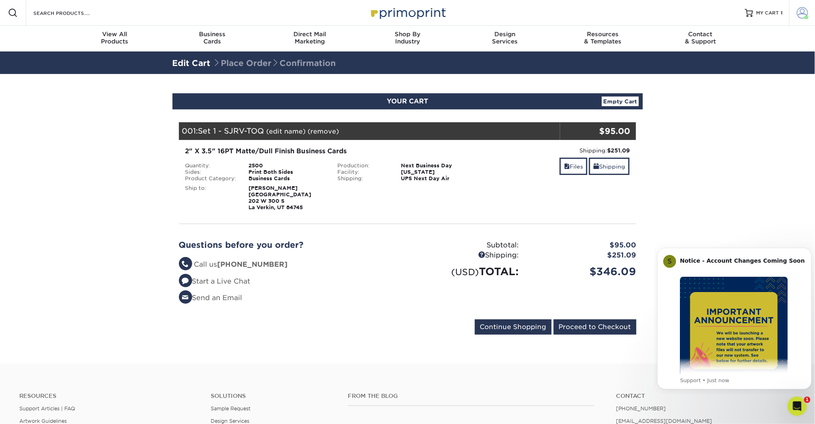
click at [798, 6] on link "Account" at bounding box center [802, 13] width 26 height 26
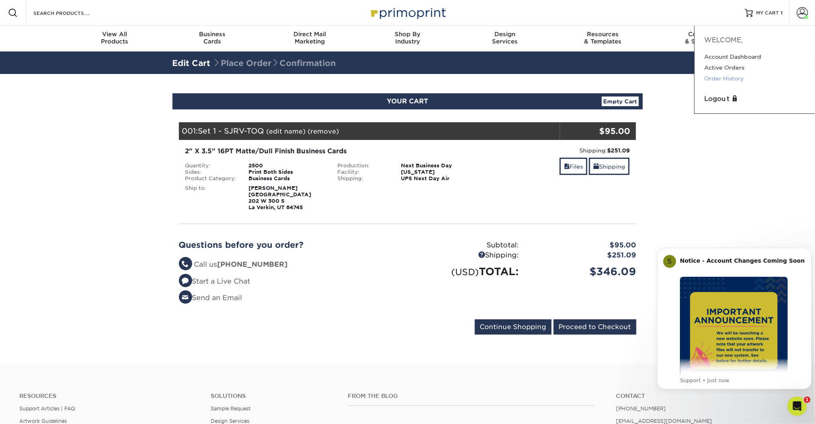
click at [730, 80] on link "Order History" at bounding box center [754, 78] width 101 height 11
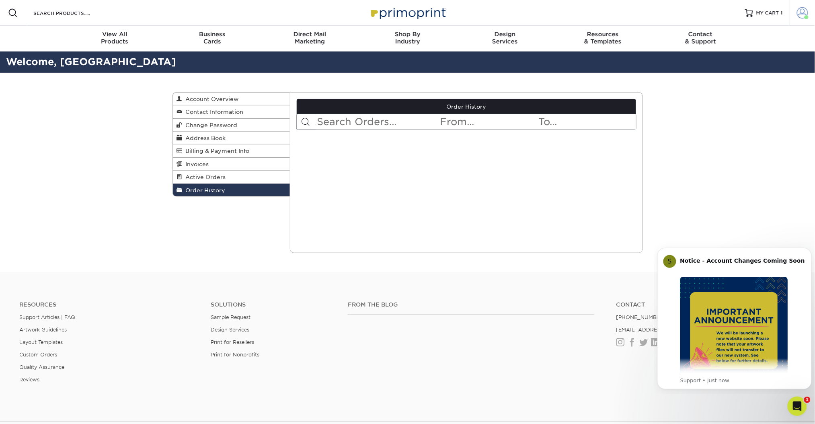
click at [794, 20] on link "Account" at bounding box center [802, 13] width 26 height 26
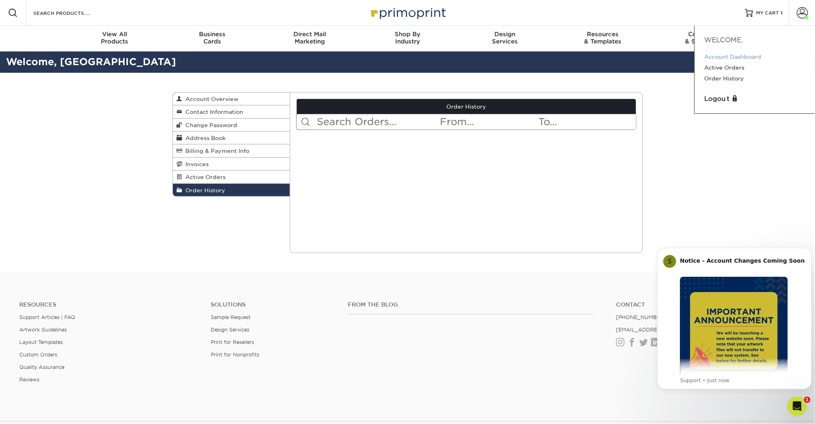
click at [741, 61] on link "Account Dashboard" at bounding box center [754, 56] width 101 height 11
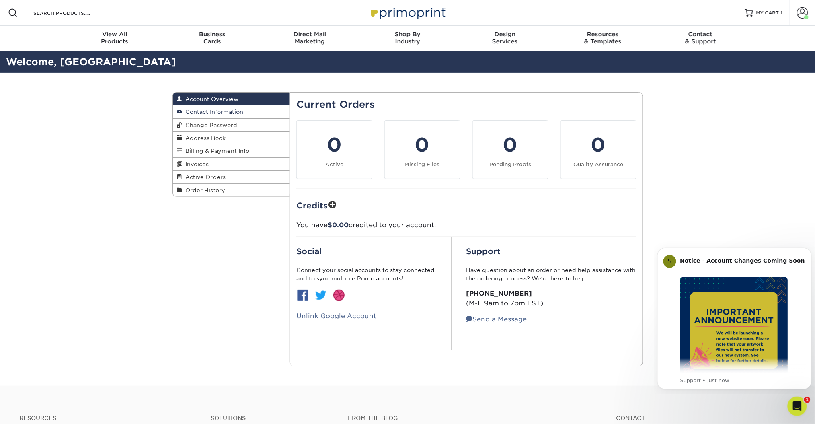
click at [206, 115] on span "Contact Information" at bounding box center [212, 112] width 61 height 6
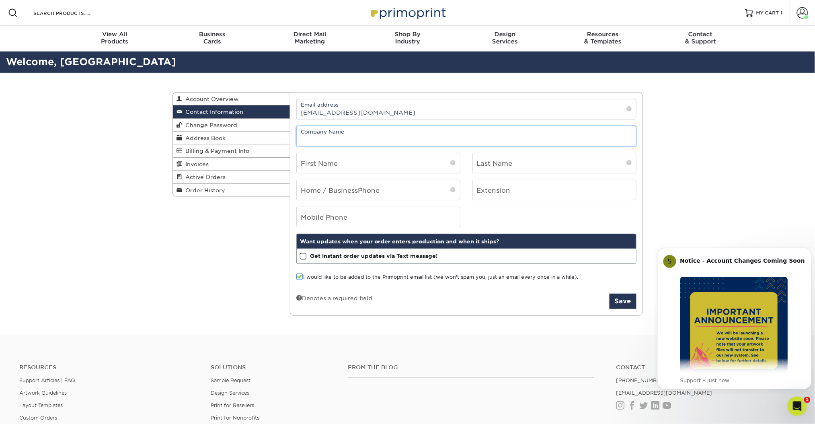
click at [381, 136] on input "text" at bounding box center [466, 136] width 339 height 20
type input "[GEOGRAPHIC_DATA]"
type input "Allie"
type input "[PERSON_NAME]"
type input "4353135057"
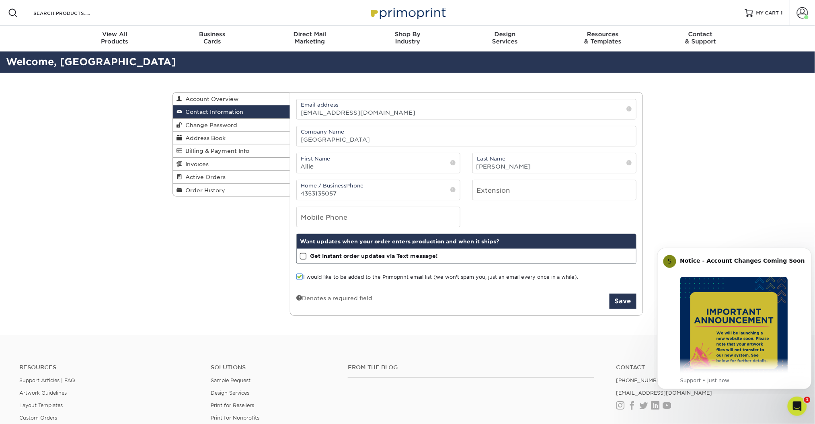
click at [553, 201] on form "Email address [EMAIL_ADDRESS][DOMAIN_NAME] Company Name [GEOGRAPHIC_DATA] First…" at bounding box center [466, 204] width 340 height 210
click at [616, 302] on button "Save" at bounding box center [622, 300] width 27 height 15
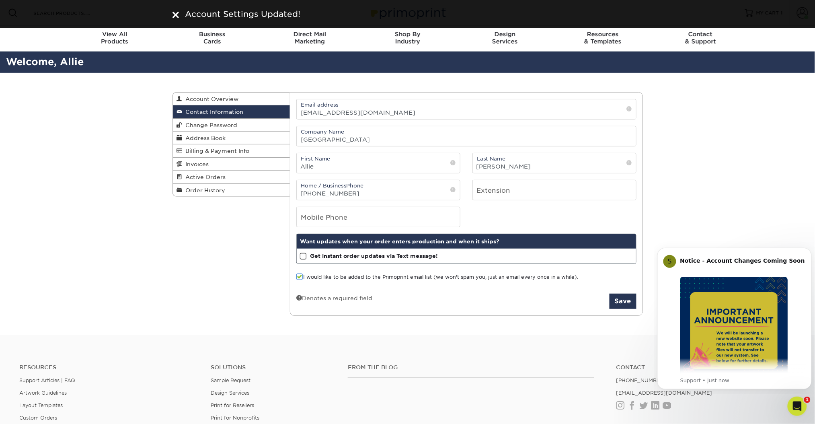
click at [696, 228] on div "Contact Information Account Overview Contact Information Change Password Addres…" at bounding box center [407, 204] width 815 height 262
click at [803, 3] on div "Account Settings Updated!" at bounding box center [407, 14] width 815 height 28
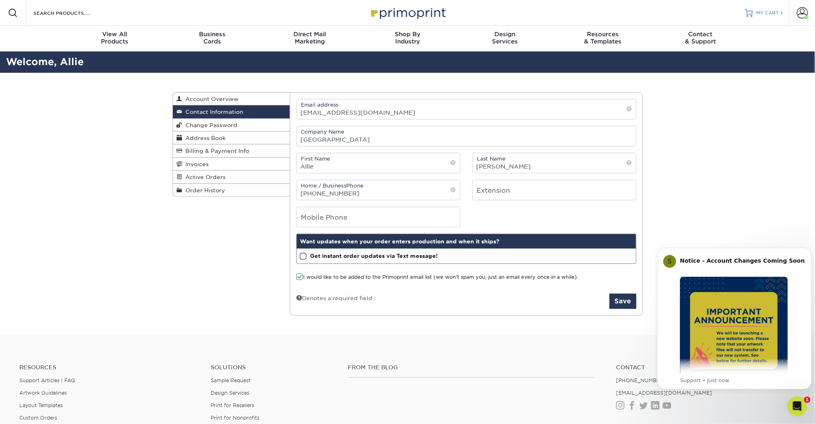
click at [782, 13] on span "1" at bounding box center [782, 13] width 2 height 6
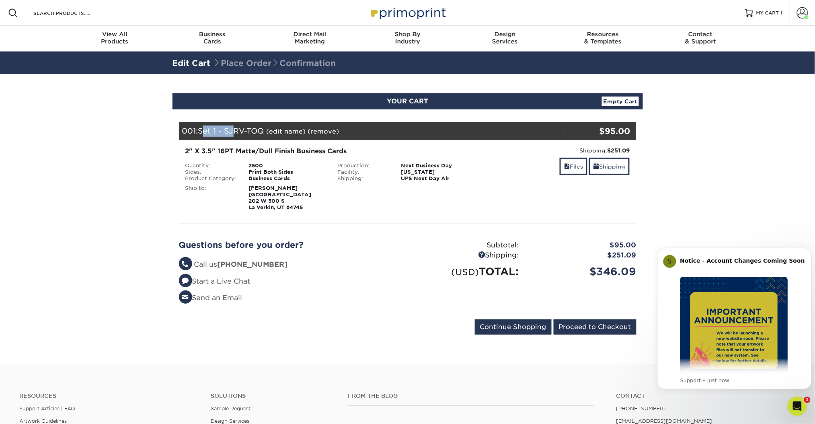
drag, startPoint x: 235, startPoint y: 125, endPoint x: 202, endPoint y: 132, distance: 33.4
click at [202, 132] on div "001: Set 1 - SJRV-TOQ (edit name) (remove) Are you sure you want to remove this…" at bounding box center [369, 131] width 381 height 18
click at [202, 132] on span "Set 1 - SJRV-TOQ" at bounding box center [231, 130] width 66 height 9
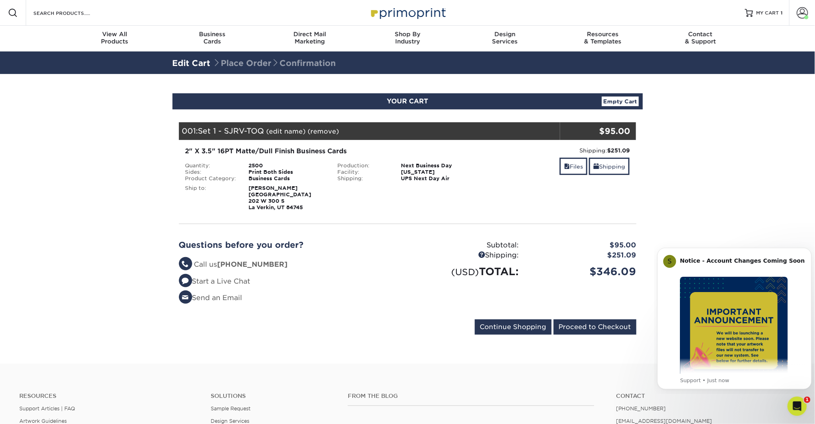
click at [202, 132] on span "Set 1 - SJRV-TOQ" at bounding box center [231, 130] width 66 height 9
click at [575, 160] on link "Files" at bounding box center [574, 166] width 28 height 17
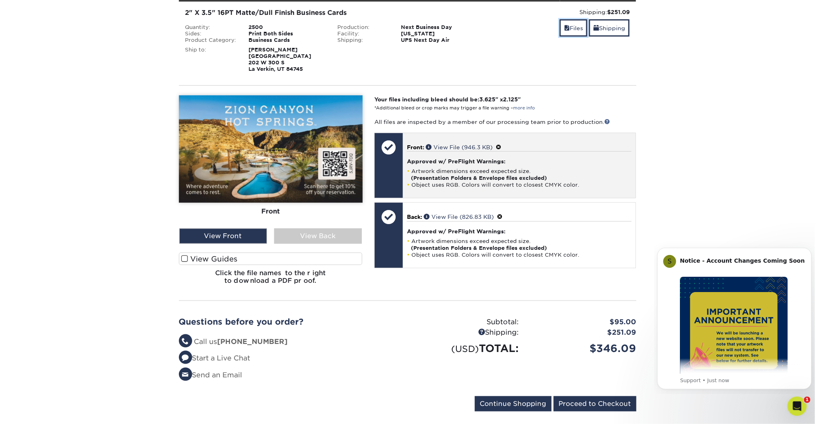
scroll to position [139, 0]
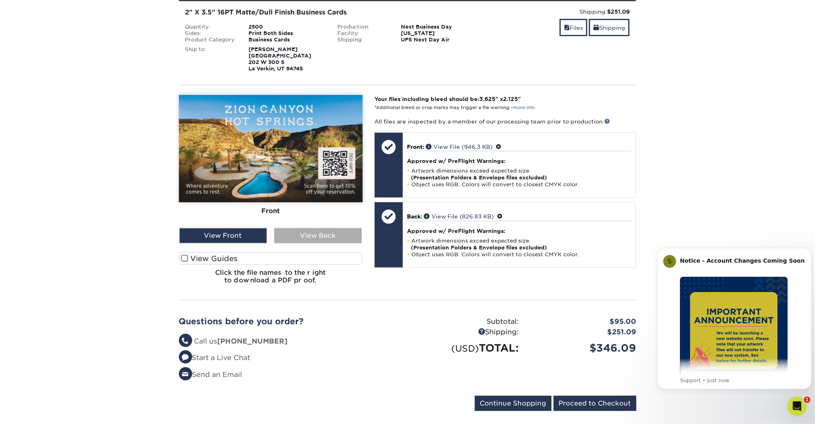
click at [348, 234] on div "View Back" at bounding box center [318, 235] width 88 height 15
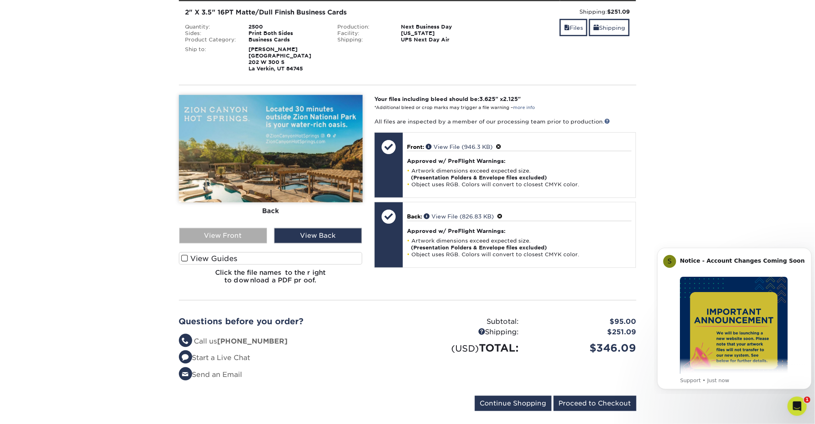
click at [257, 237] on div "View Front" at bounding box center [223, 235] width 88 height 15
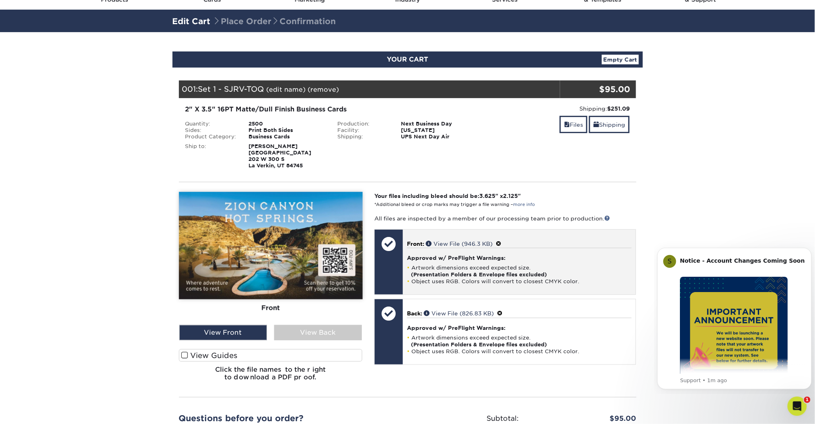
scroll to position [41, 0]
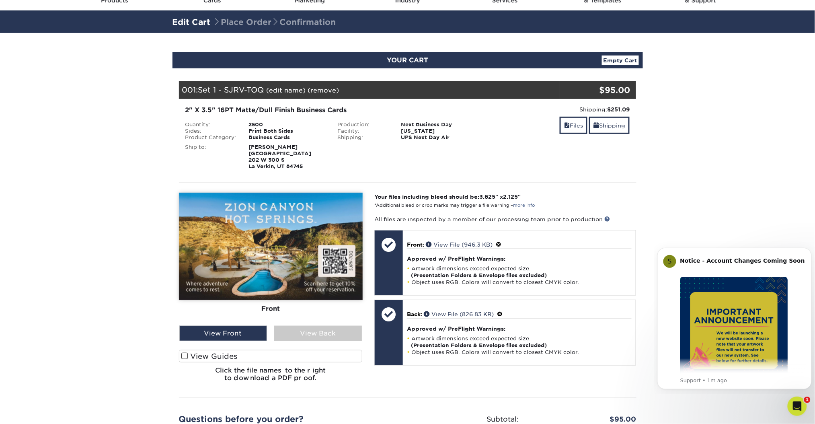
click at [616, 64] on link "Empty Cart" at bounding box center [620, 60] width 37 height 10
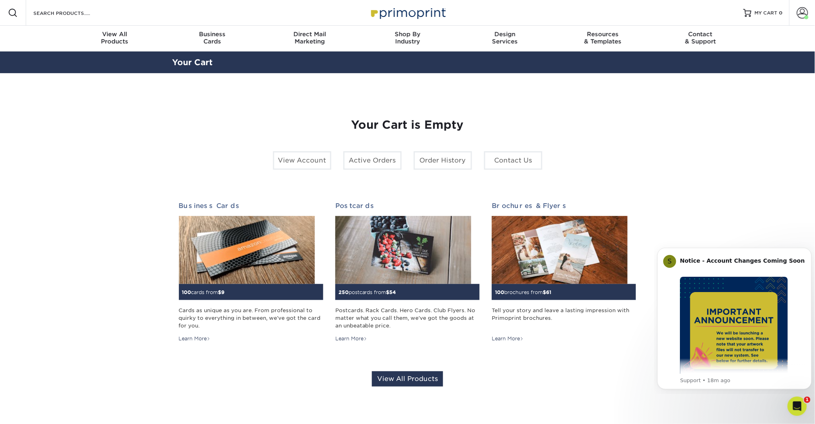
click at [66, 118] on section "YOUR CART Empty Cart Your Cart is Empty View Account Active Orders Order Histor…" at bounding box center [407, 252] width 815 height 358
